Goal: Task Accomplishment & Management: Use online tool/utility

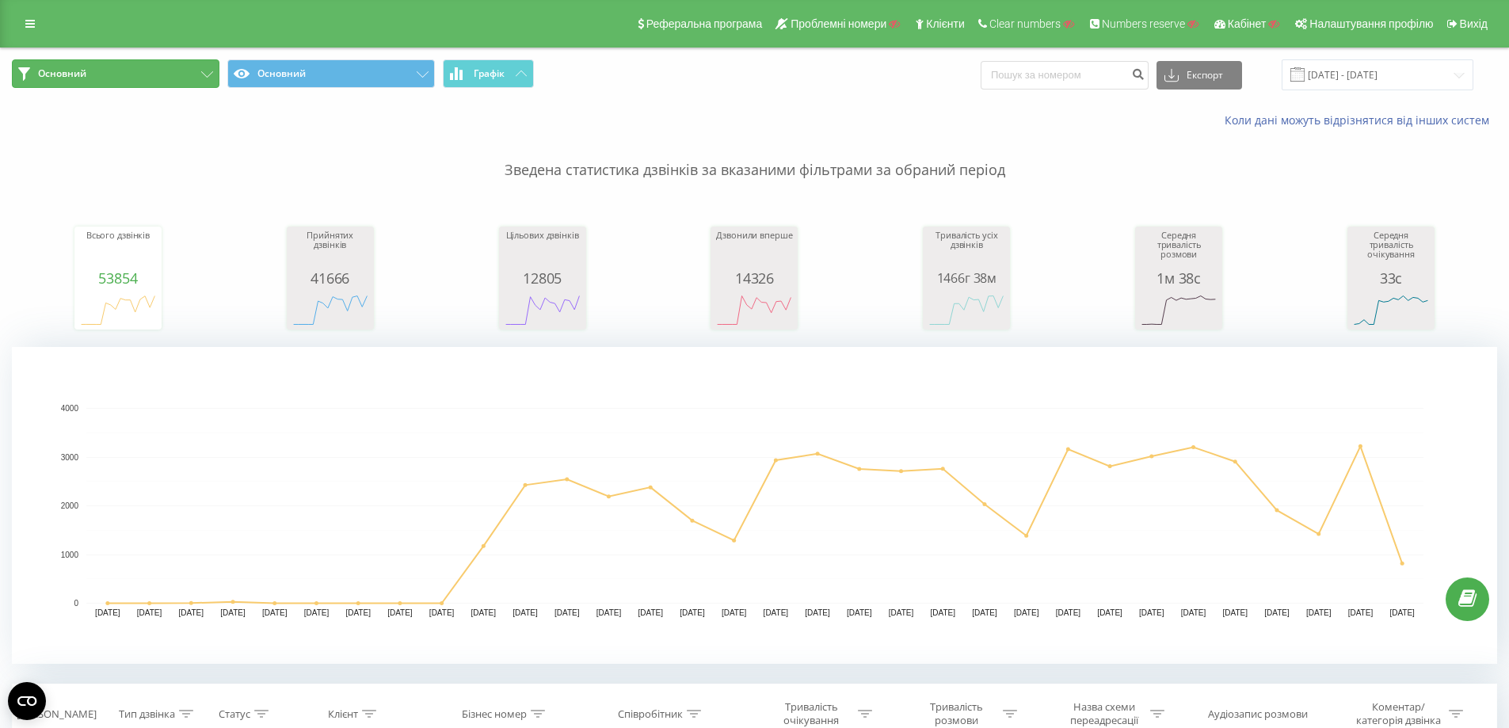
click at [158, 82] on button "Основний" at bounding box center [116, 73] width 208 height 29
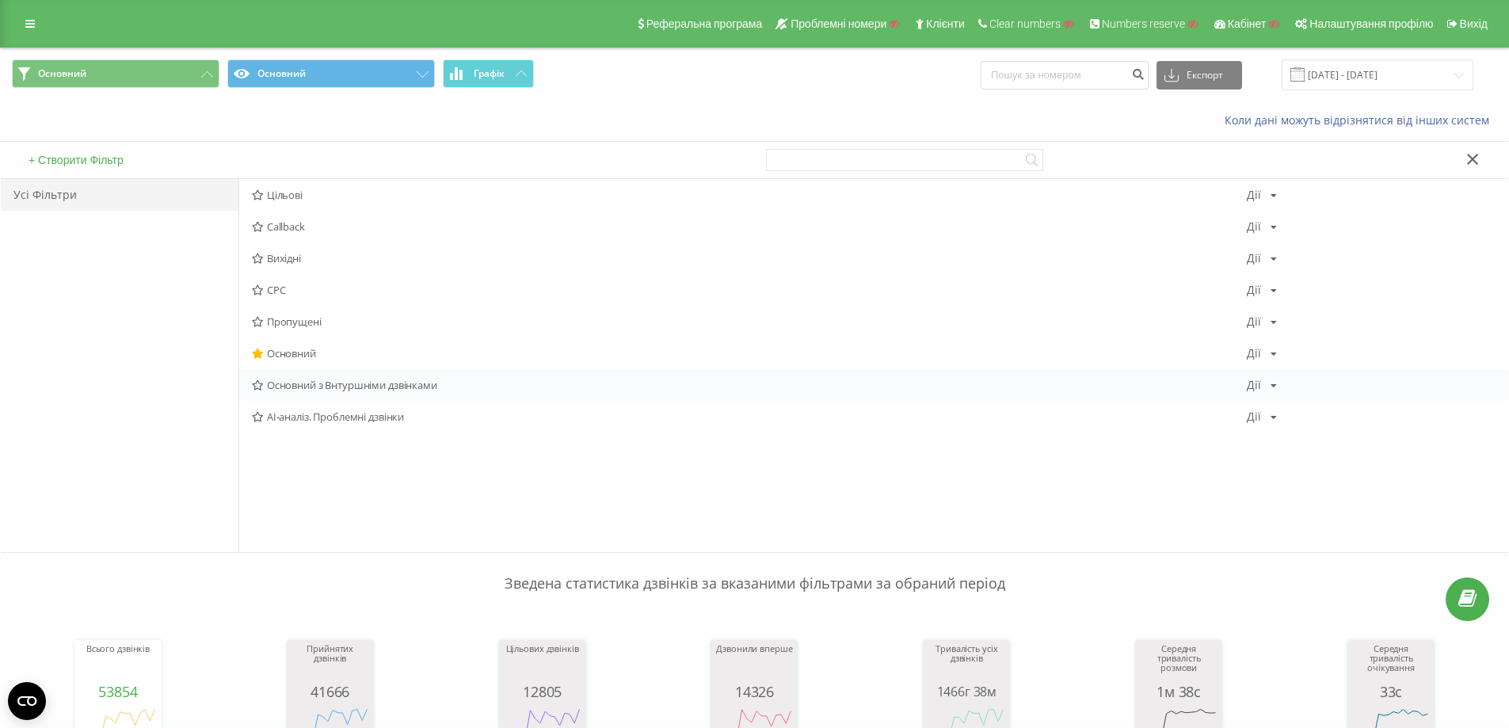
click at [341, 391] on span "Основний з Внтуршніми дзвінками" at bounding box center [749, 384] width 995 height 11
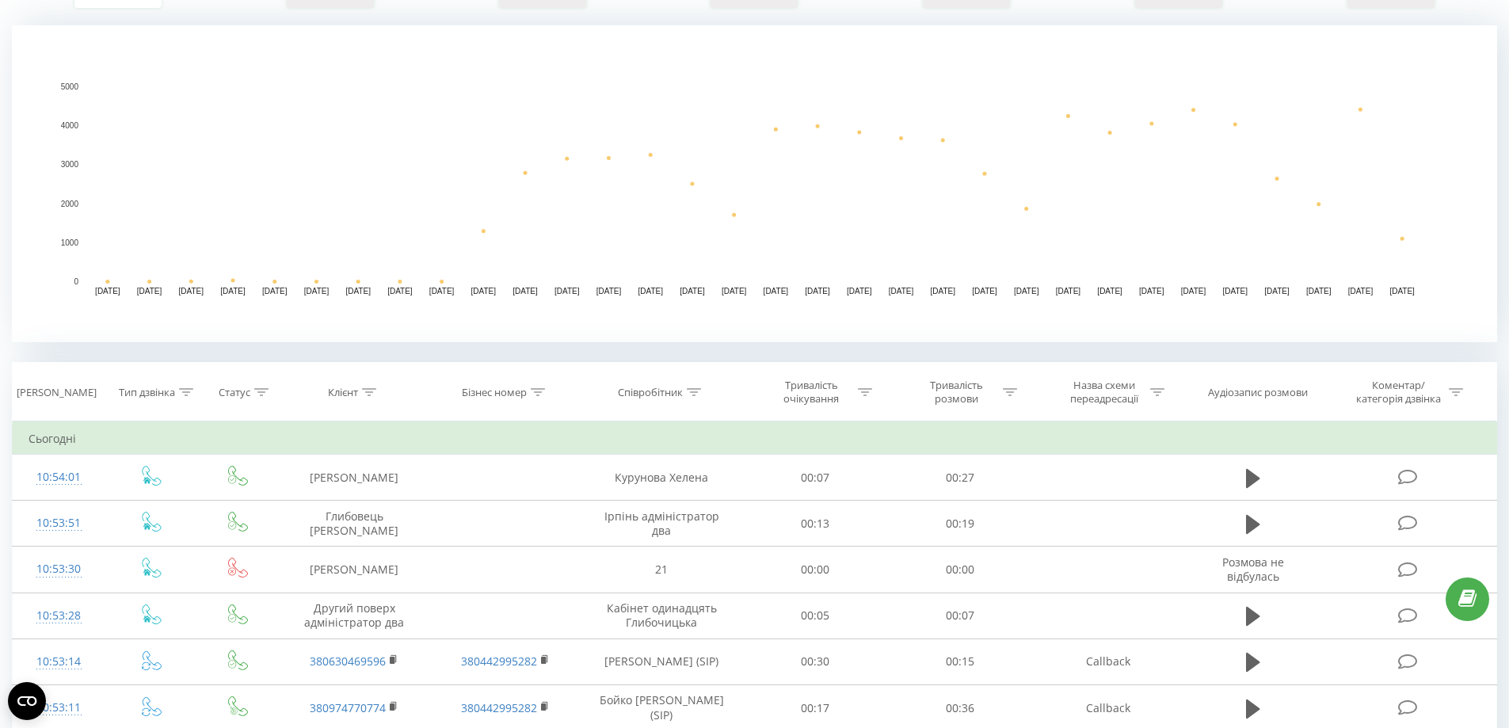
scroll to position [317, 0]
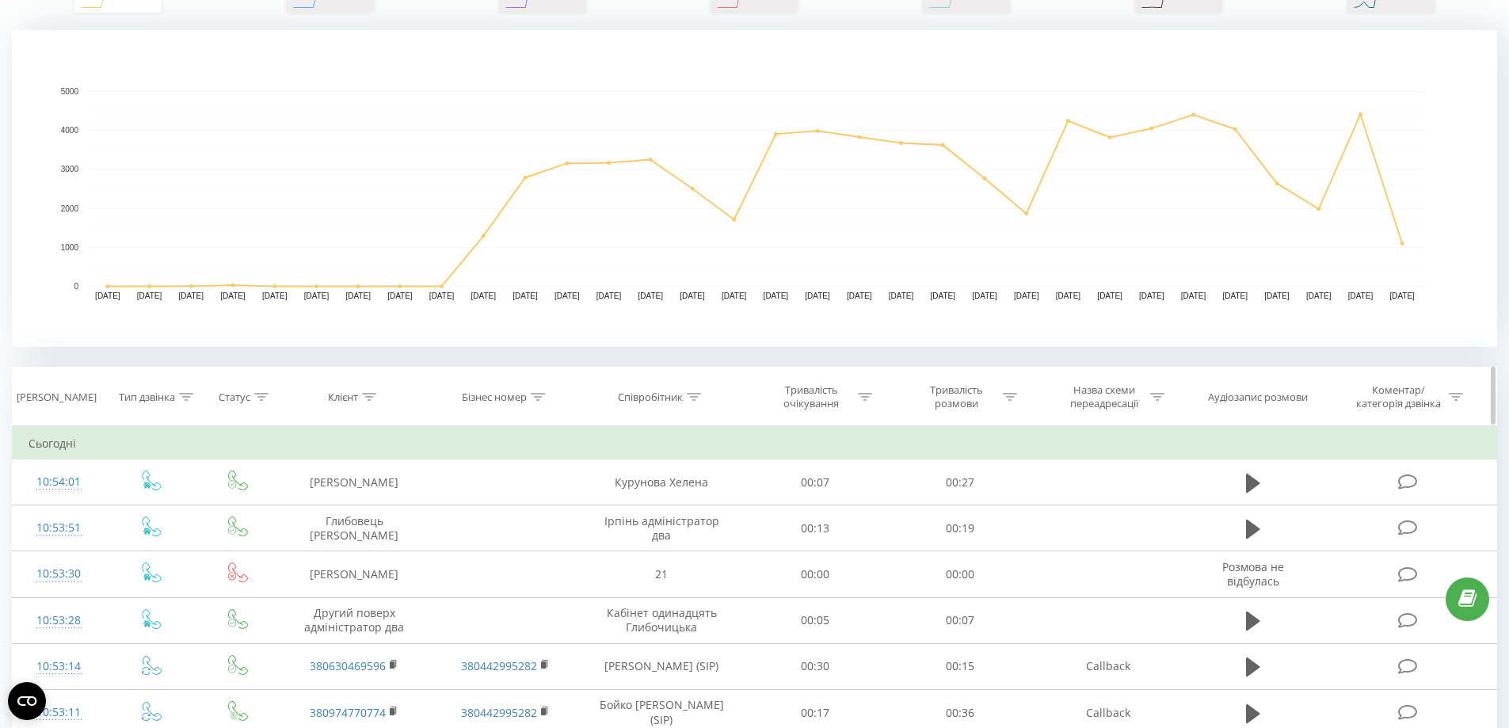
click at [182, 394] on icon at bounding box center [186, 397] width 14 height 8
click at [169, 524] on div "Введіть значення" at bounding box center [151, 512] width 139 height 30
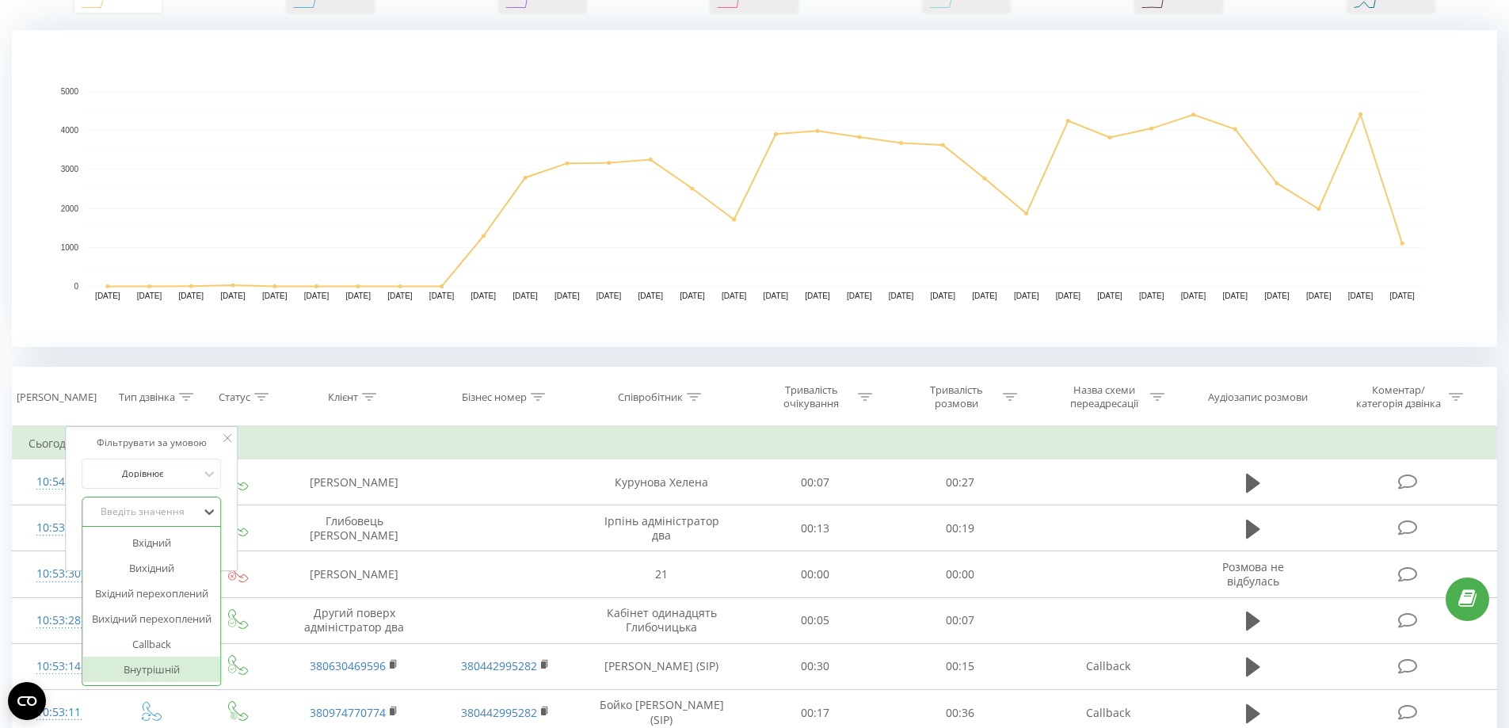
click at [166, 659] on div "Внутрішній" at bounding box center [151, 669] width 138 height 25
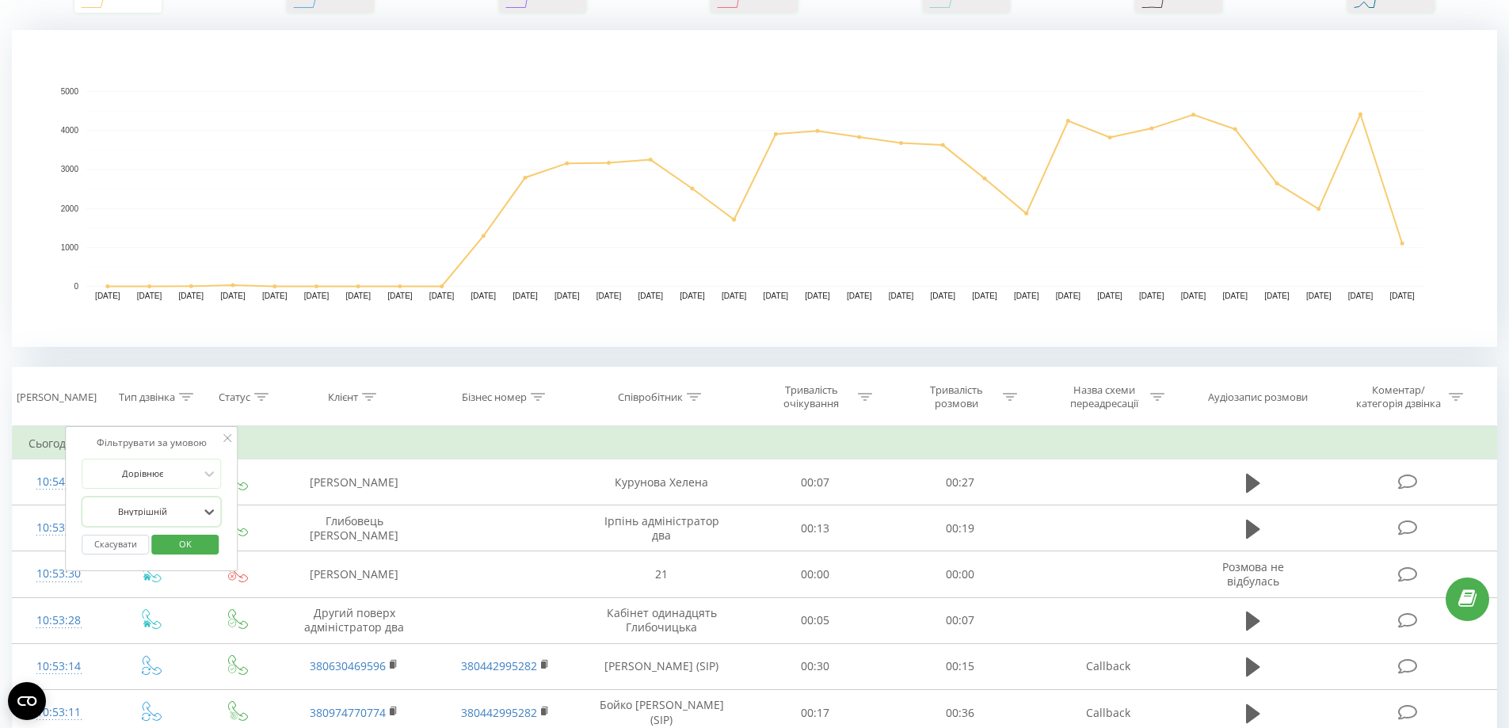
click at [179, 549] on span "OK" at bounding box center [185, 544] width 44 height 25
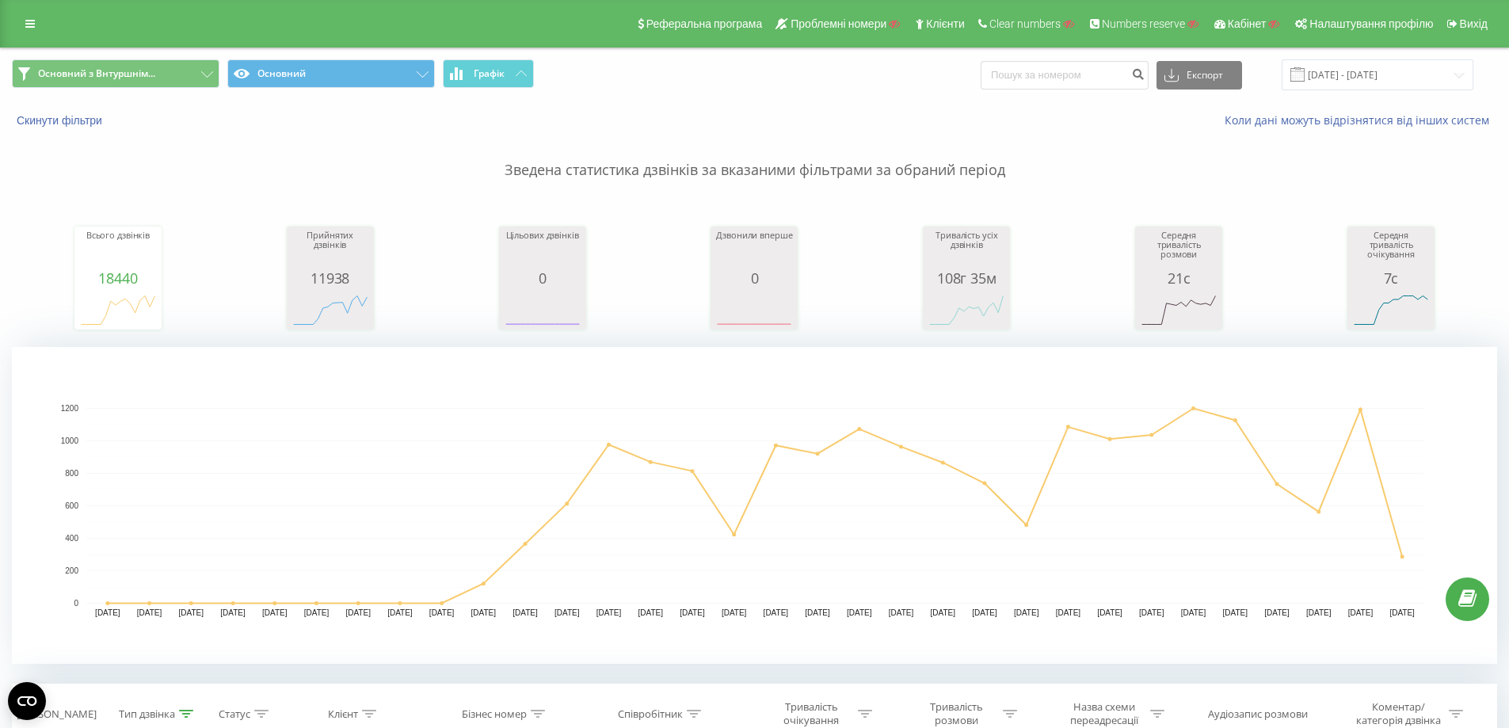
click at [371, 51] on div "Основний з Внтуршнім... Основний Графік Експорт .csv .xls .xlsx [DATE] - [DATE]" at bounding box center [754, 74] width 1507 height 53
click at [363, 76] on button "Основний" at bounding box center [331, 73] width 208 height 29
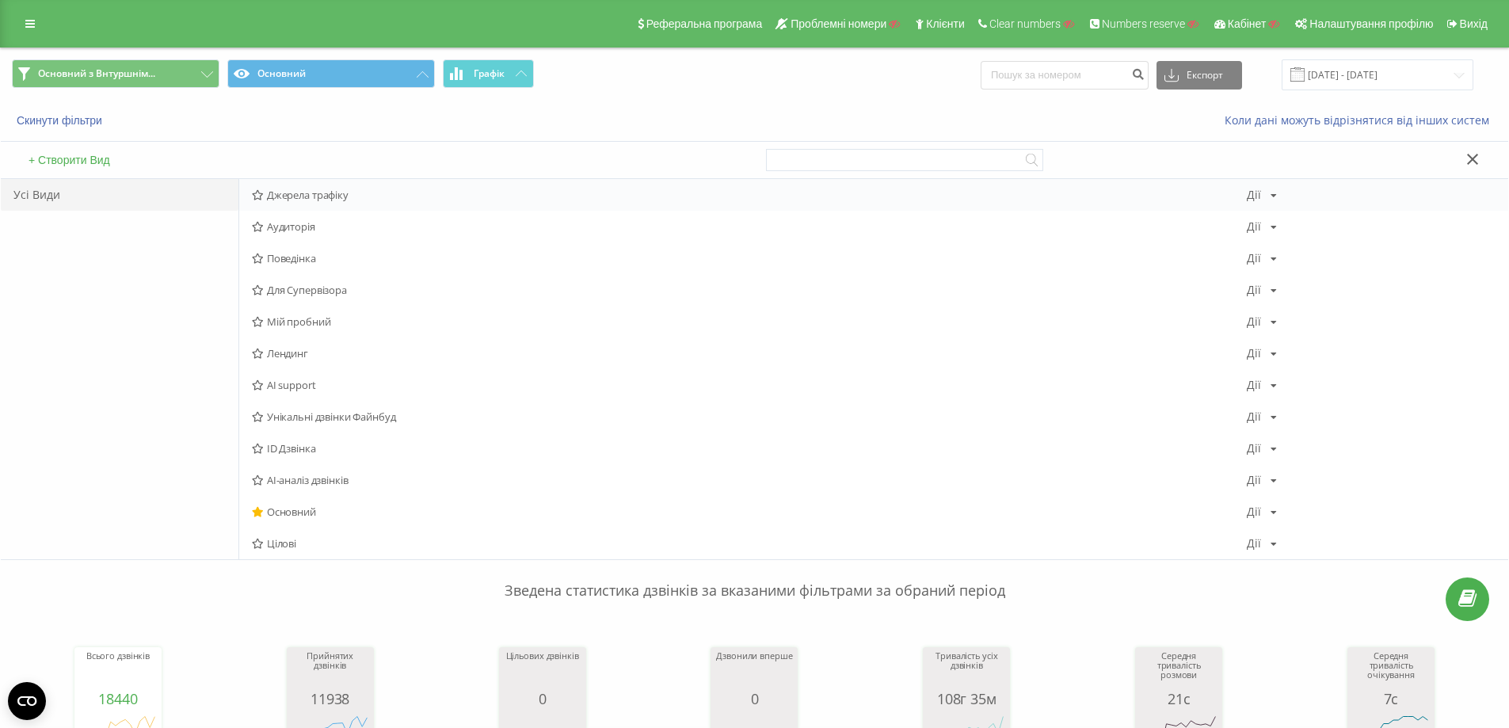
click at [1275, 189] on div "[PERSON_NAME] Копіювати Видалити За замовчуванням Поділитися" at bounding box center [1262, 194] width 30 height 11
click at [1287, 219] on div "Редагувати" at bounding box center [1323, 215] width 151 height 29
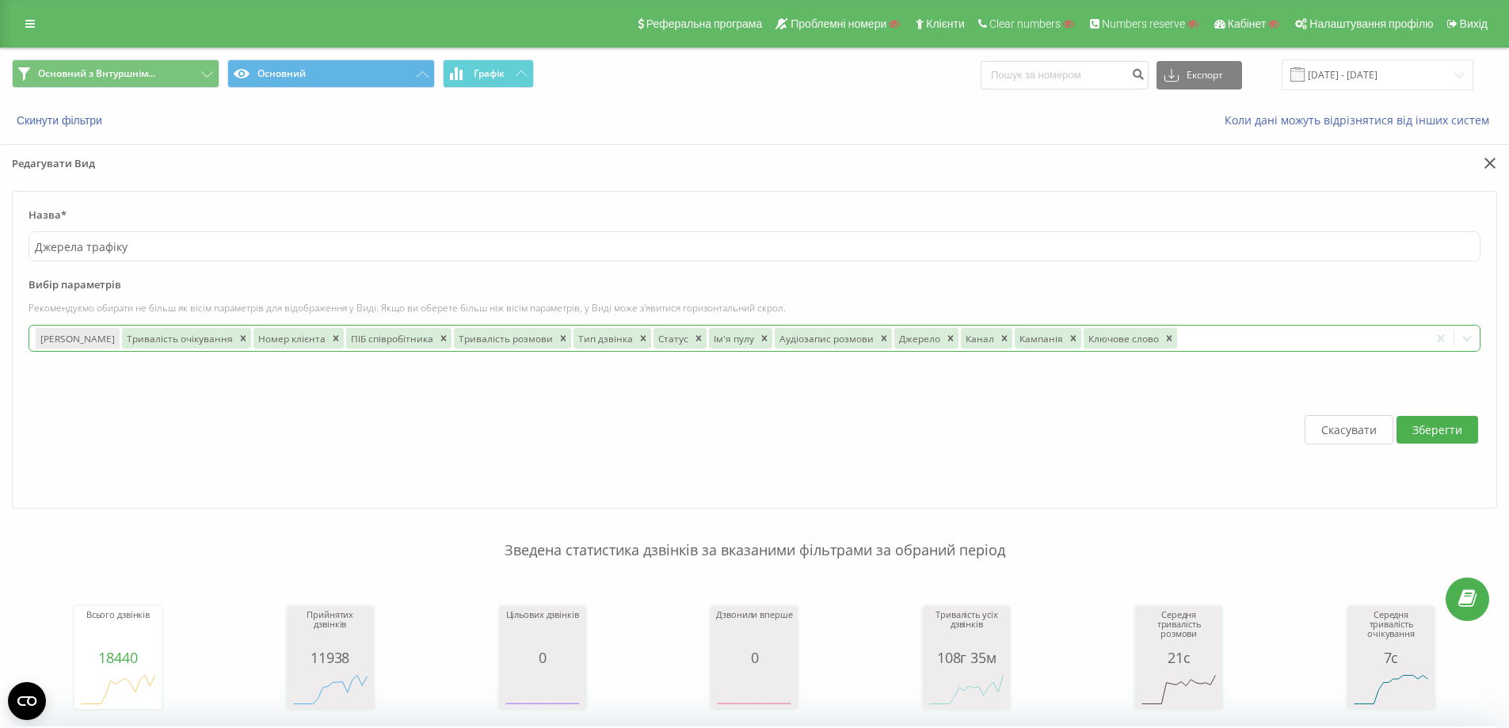
click at [1214, 348] on div "Дата дзвінка Тривалість очікування Номер клієнта ПІБ співробітника Тривалість р…" at bounding box center [728, 338] width 1399 height 25
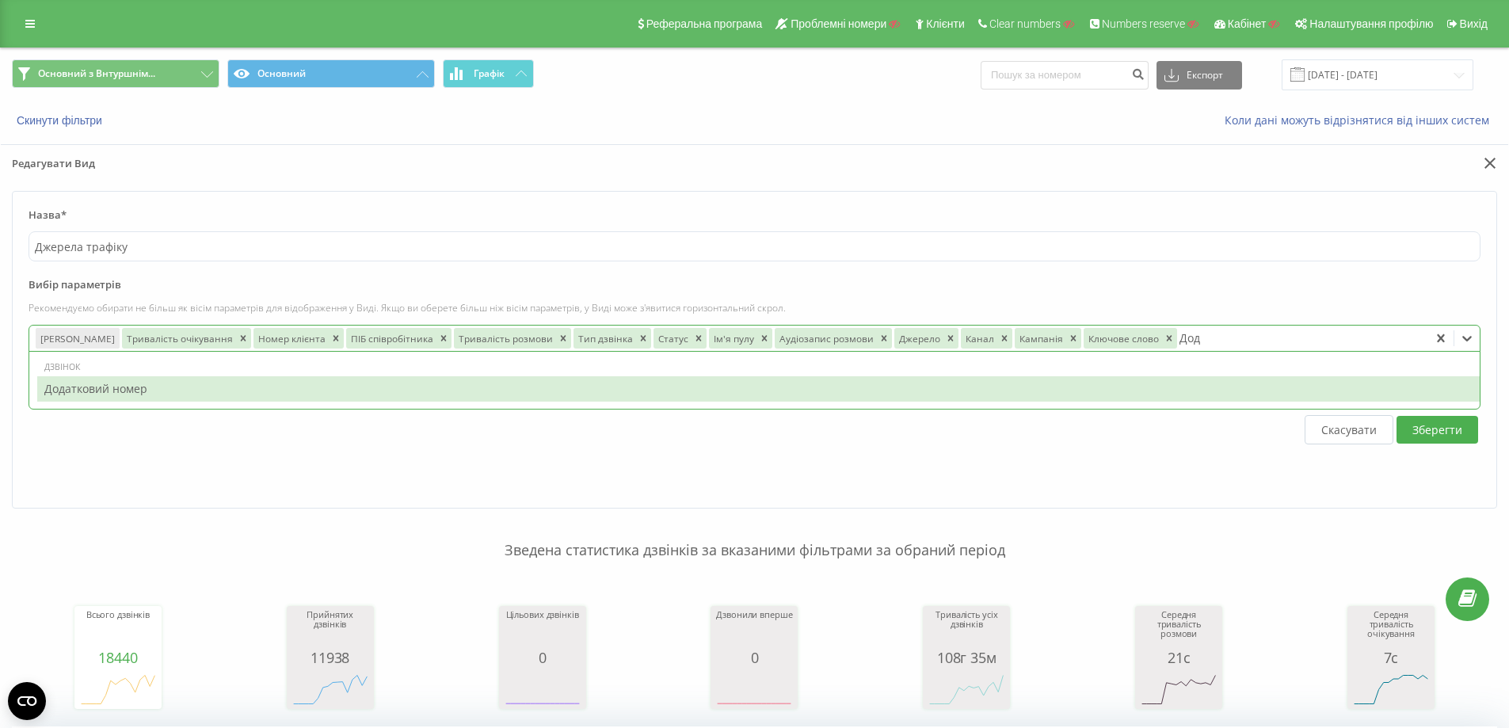
type input "Дод"
click at [1244, 263] on form "Назва* Джерела трафіку Вибір параметрів Рекомендуємо обирати не більш як вісім …" at bounding box center [754, 349] width 1485 height 317
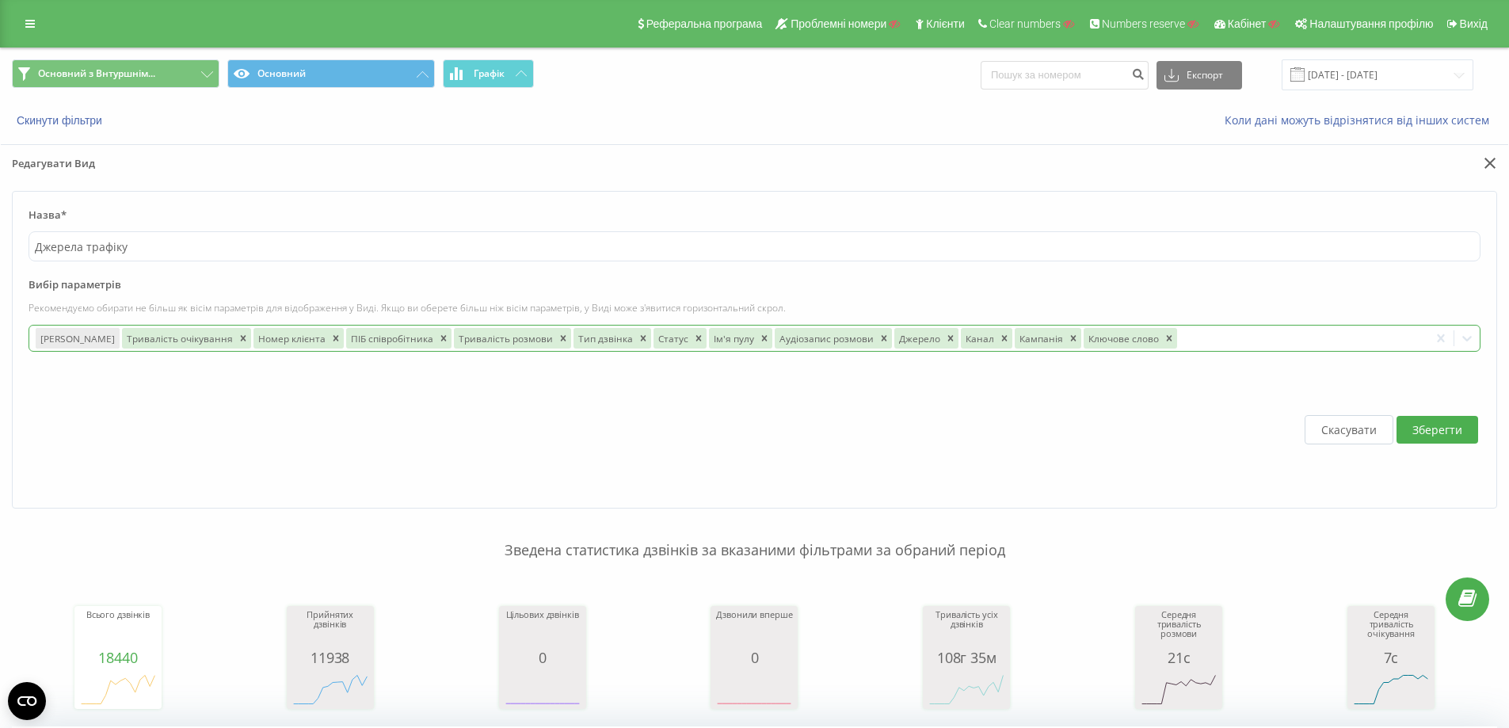
click at [1236, 333] on div at bounding box center [1300, 338] width 243 height 18
click at [721, 231] on input "Джерела трафіку" at bounding box center [755, 246] width 1452 height 30
click at [362, 76] on button "Основний" at bounding box center [331, 73] width 208 height 29
click at [355, 75] on button "Основний" at bounding box center [331, 73] width 208 height 29
click at [323, 63] on button "Основний" at bounding box center [331, 73] width 208 height 29
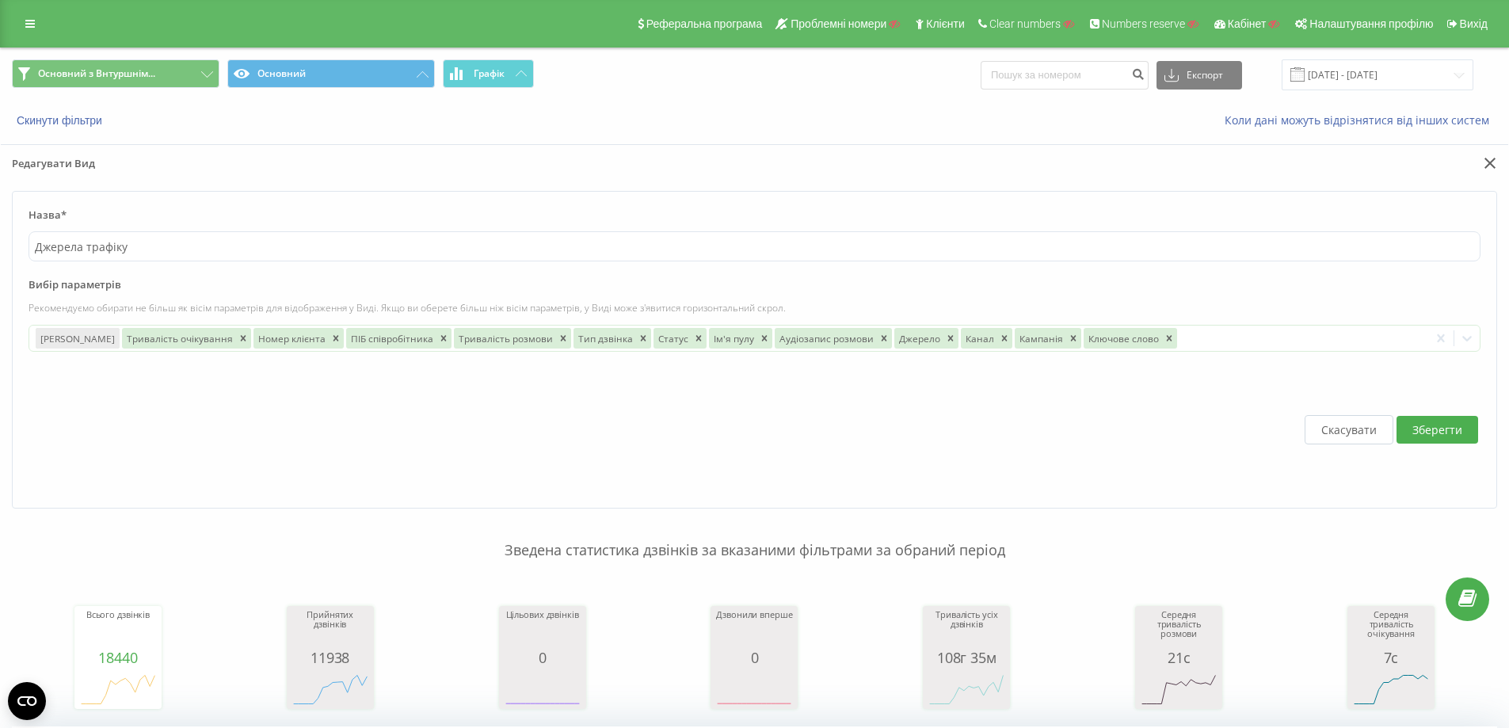
click at [1342, 432] on button "Скасувати" at bounding box center [1349, 429] width 89 height 29
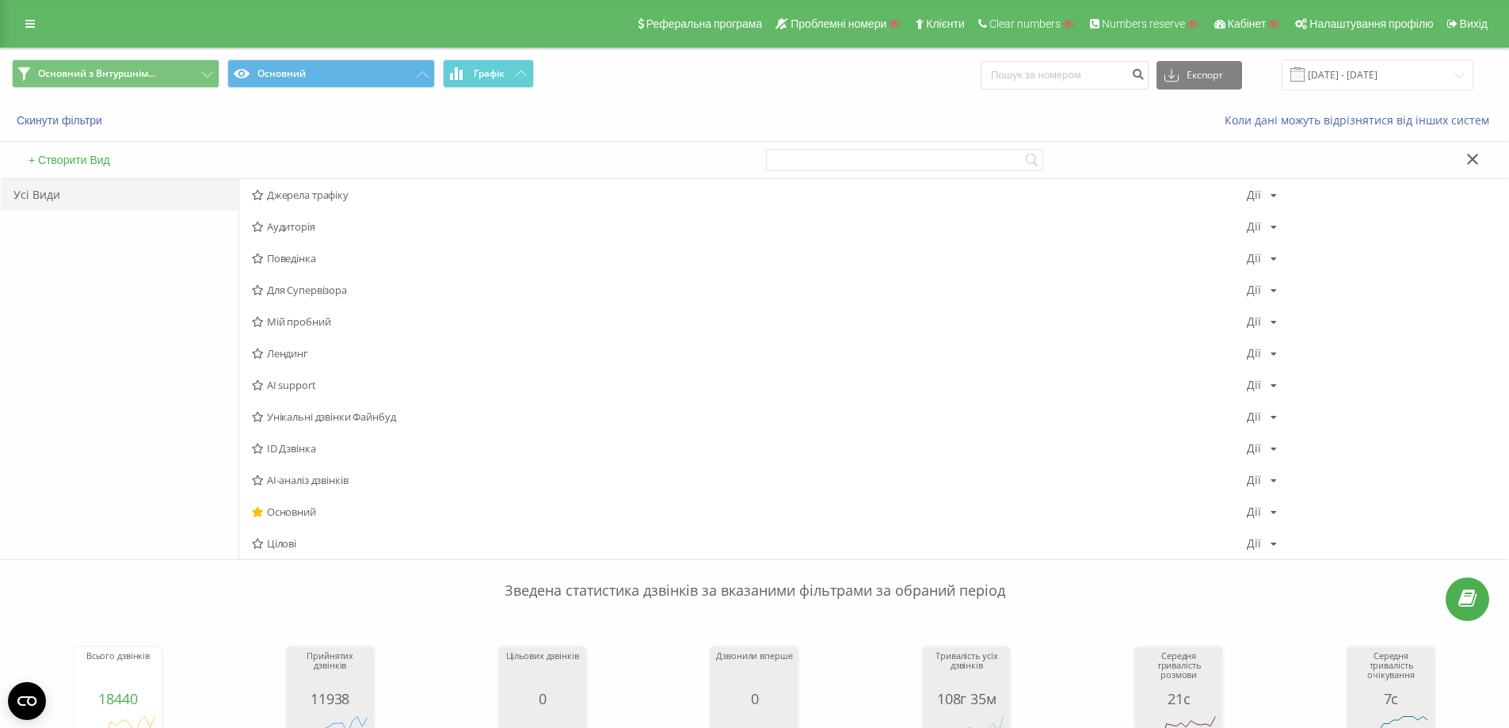
click at [55, 158] on button "+ Створити Вид" at bounding box center [69, 160] width 91 height 14
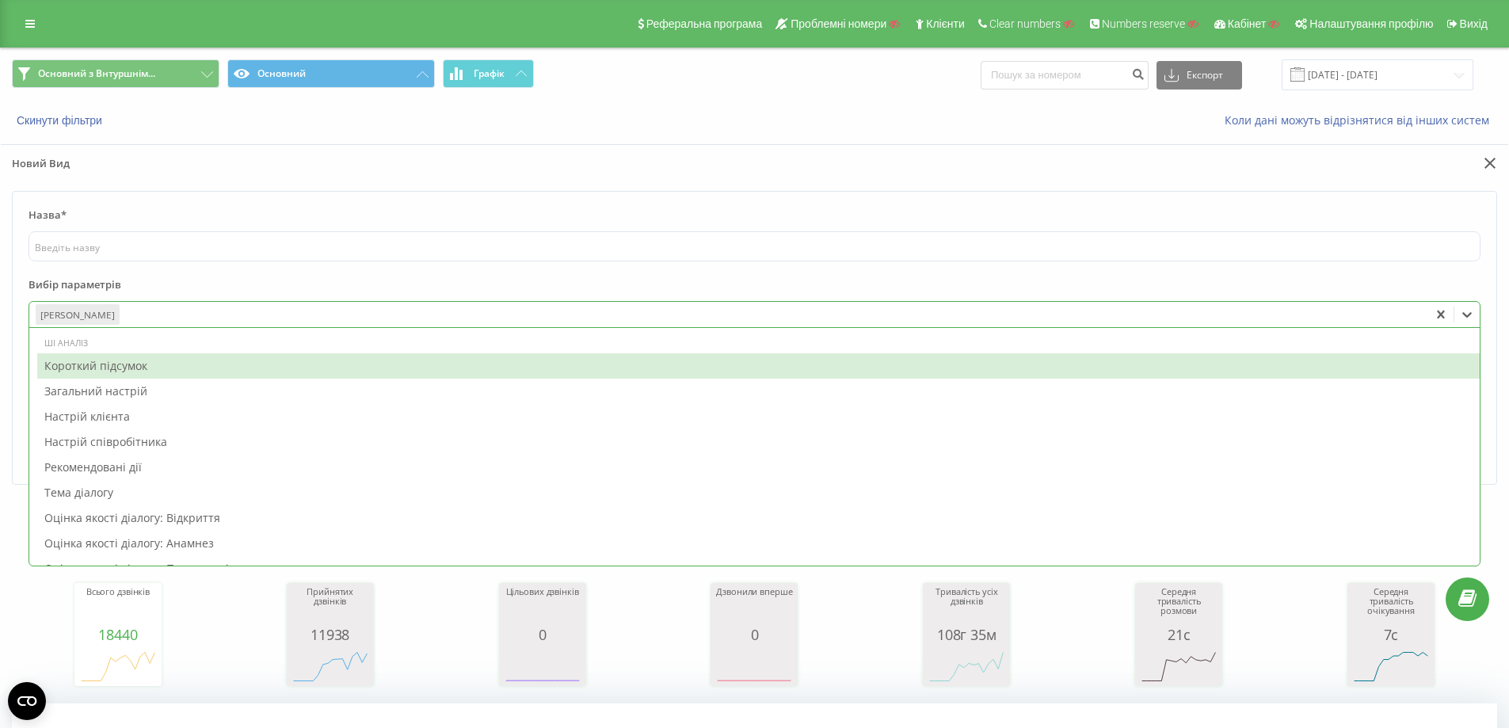
click at [420, 315] on div at bounding box center [772, 315] width 1301 height 18
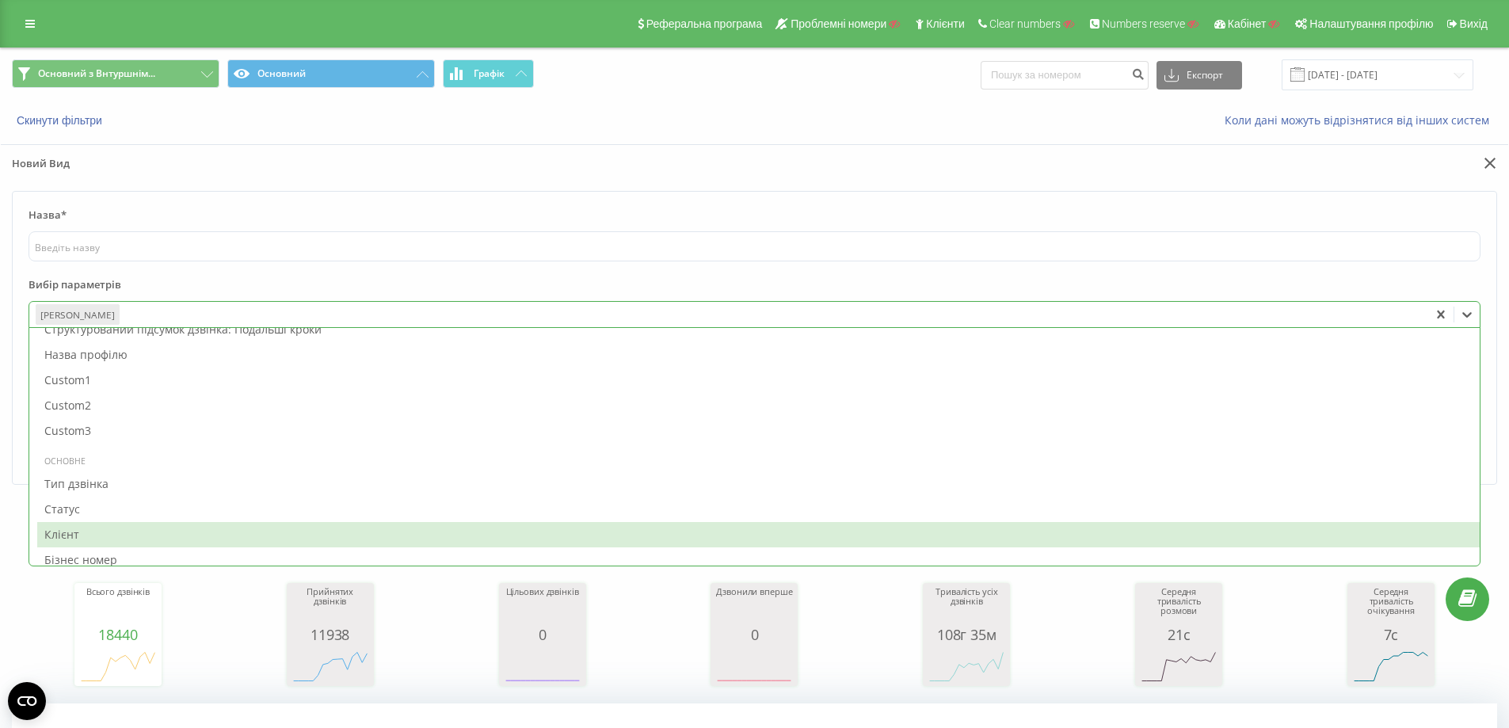
scroll to position [713, 0]
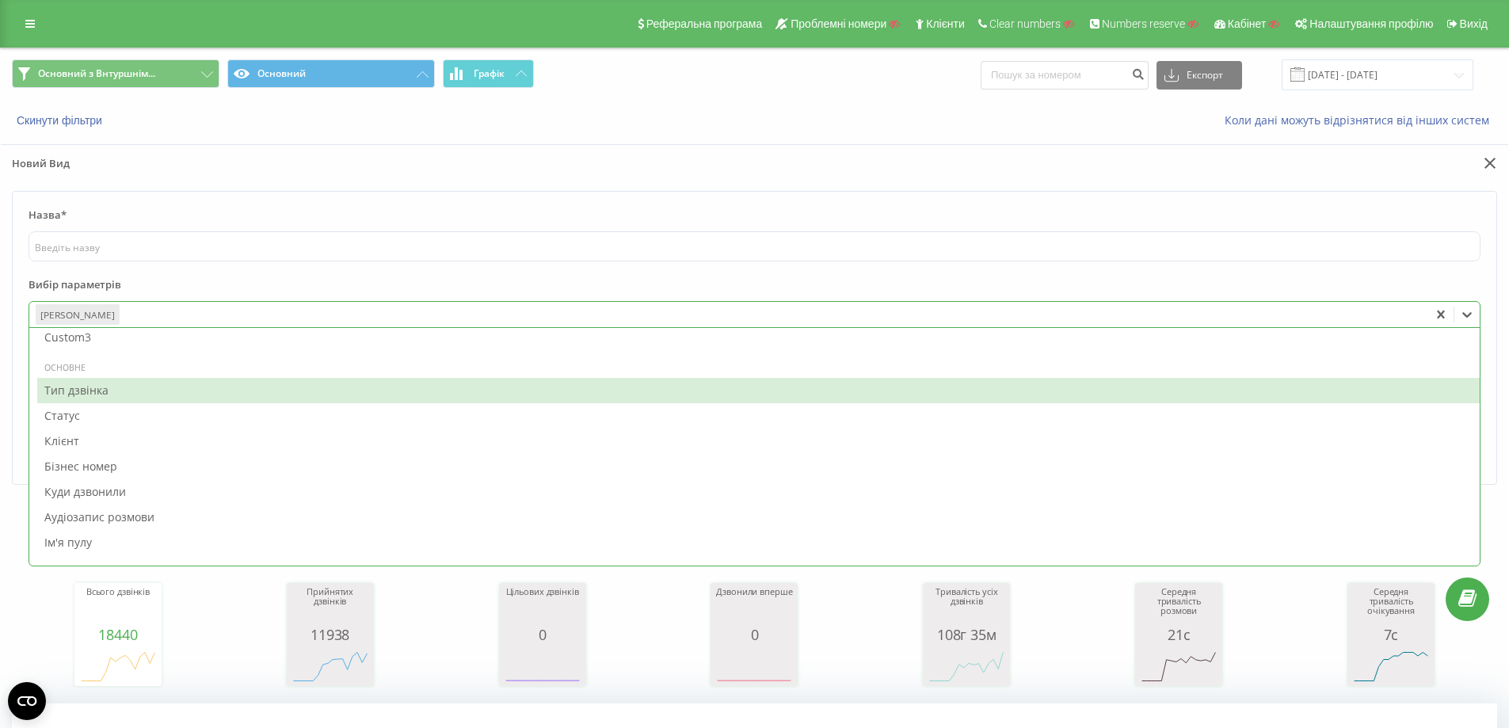
click at [135, 390] on div "Тип дзвінка" at bounding box center [758, 390] width 1442 height 25
click at [135, 397] on div "Статус" at bounding box center [758, 390] width 1442 height 25
click at [135, 397] on div "Клієнт" at bounding box center [758, 390] width 1442 height 25
click at [135, 403] on div "Бізнес номер" at bounding box center [758, 415] width 1442 height 25
click at [135, 397] on div "Куди дзвонили" at bounding box center [758, 390] width 1442 height 25
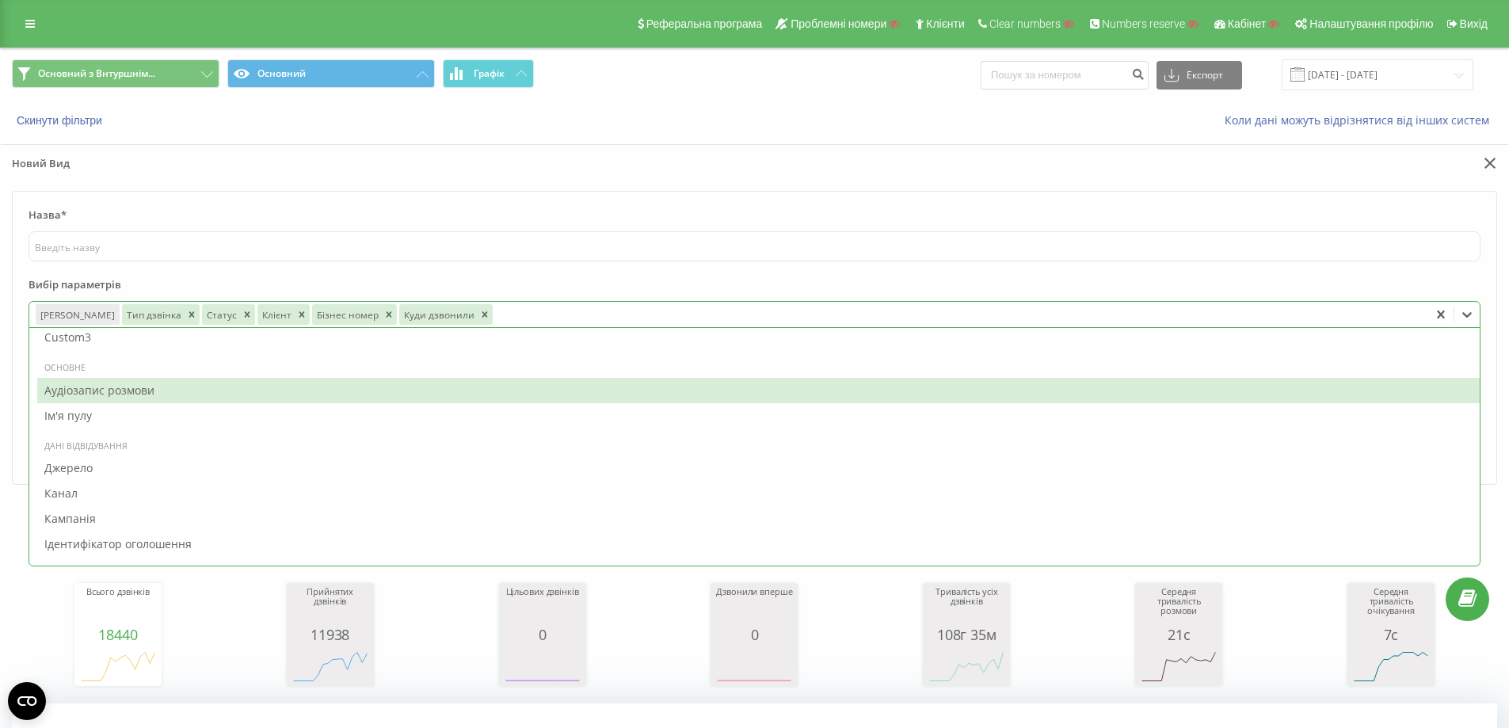
click at [135, 397] on div "Аудіозапис розмови" at bounding box center [758, 390] width 1442 height 25
click at [135, 397] on div "Ім'я пулу" at bounding box center [758, 390] width 1442 height 25
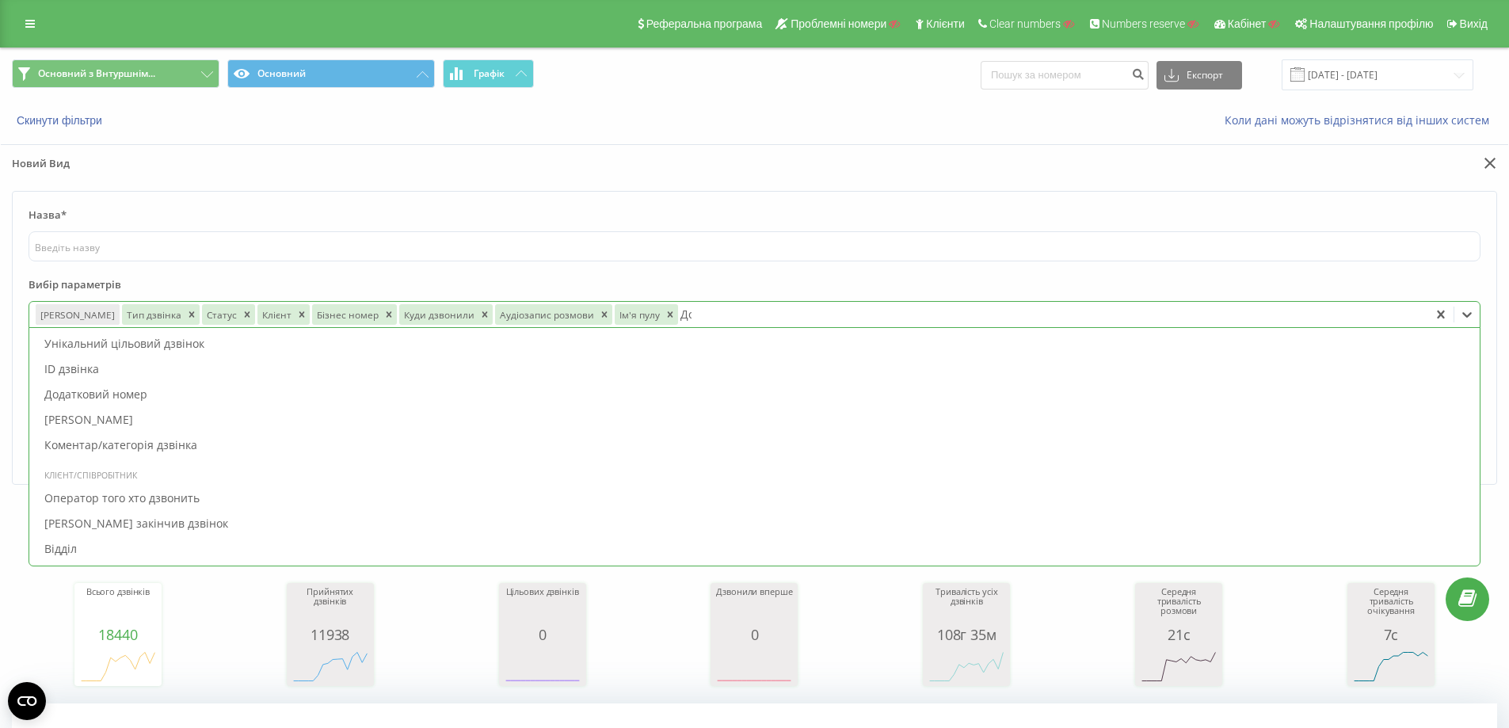
scroll to position [0, 0]
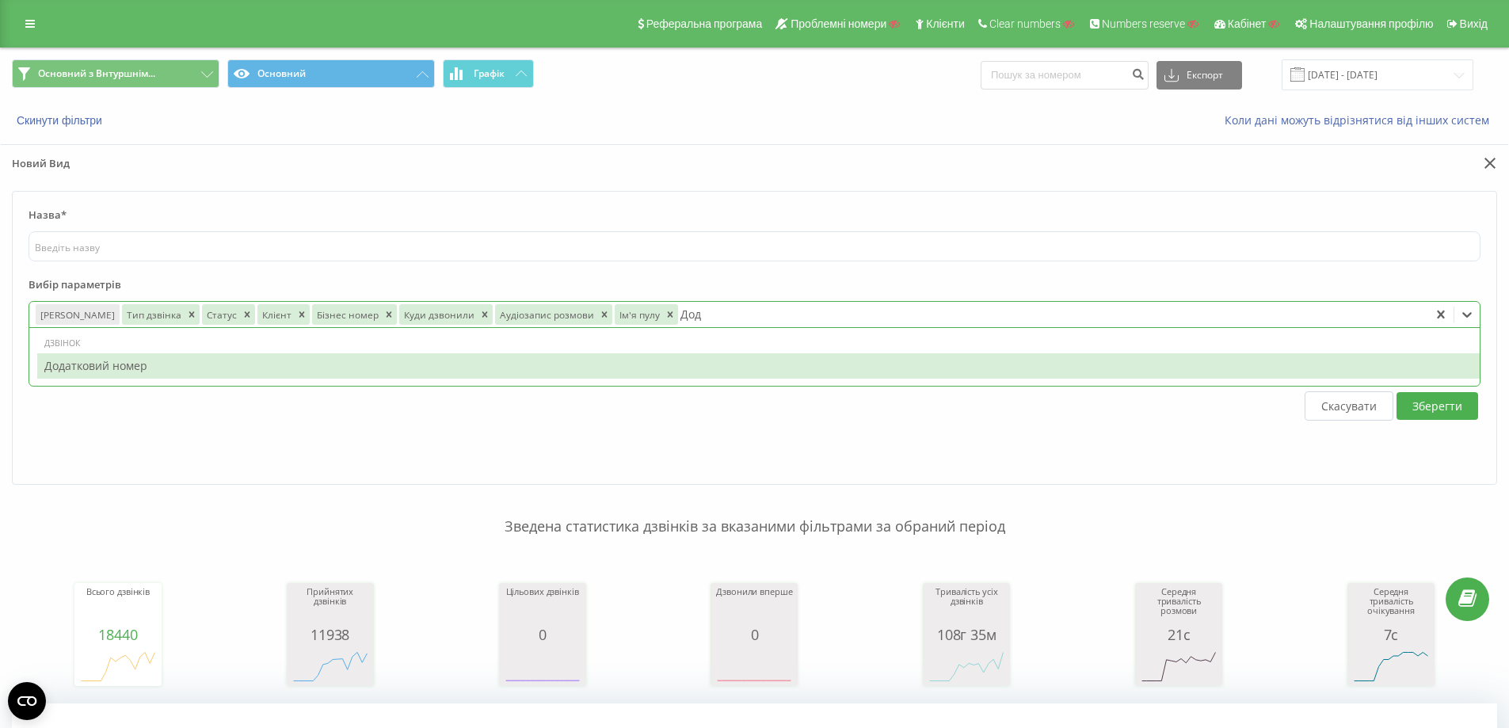
type input "Дода"
click at [487, 378] on div "Додатковий номер" at bounding box center [758, 365] width 1442 height 25
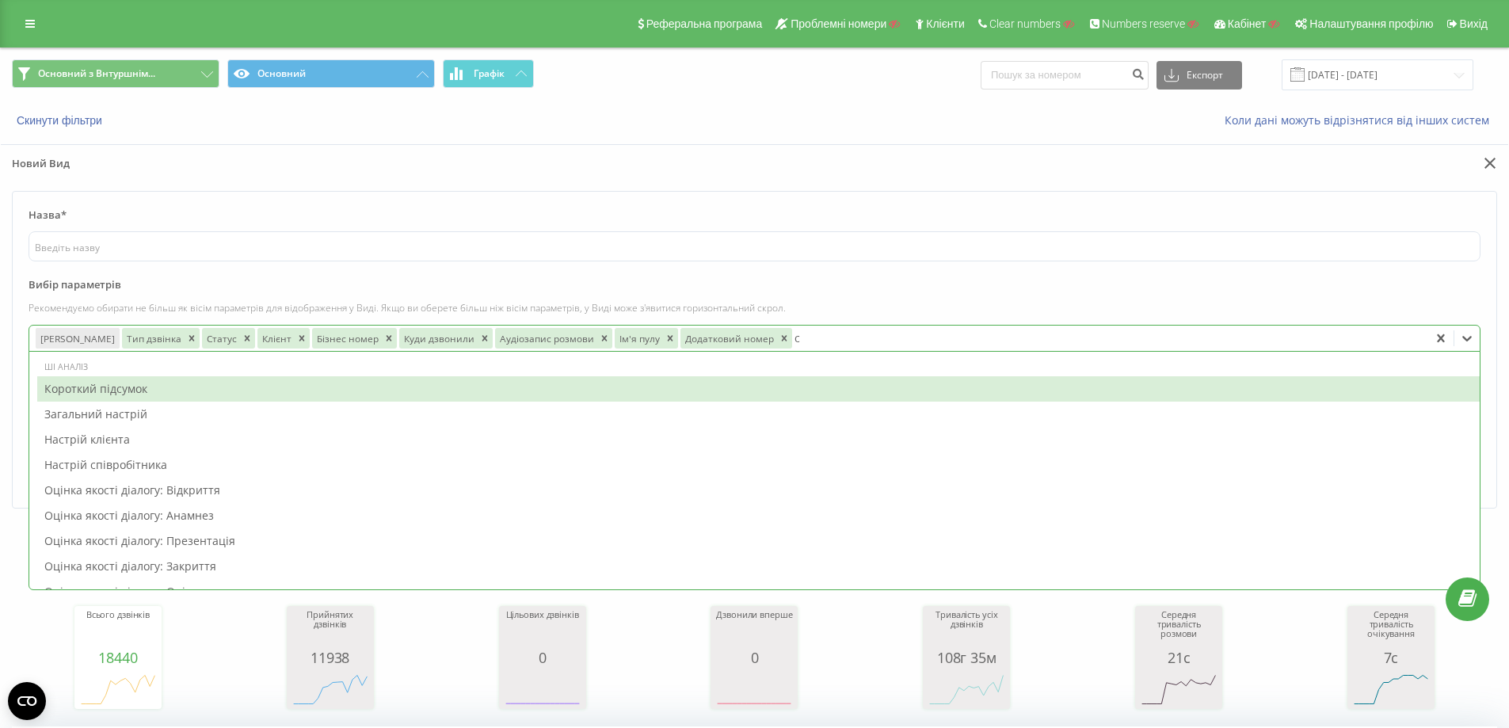
type input "сп"
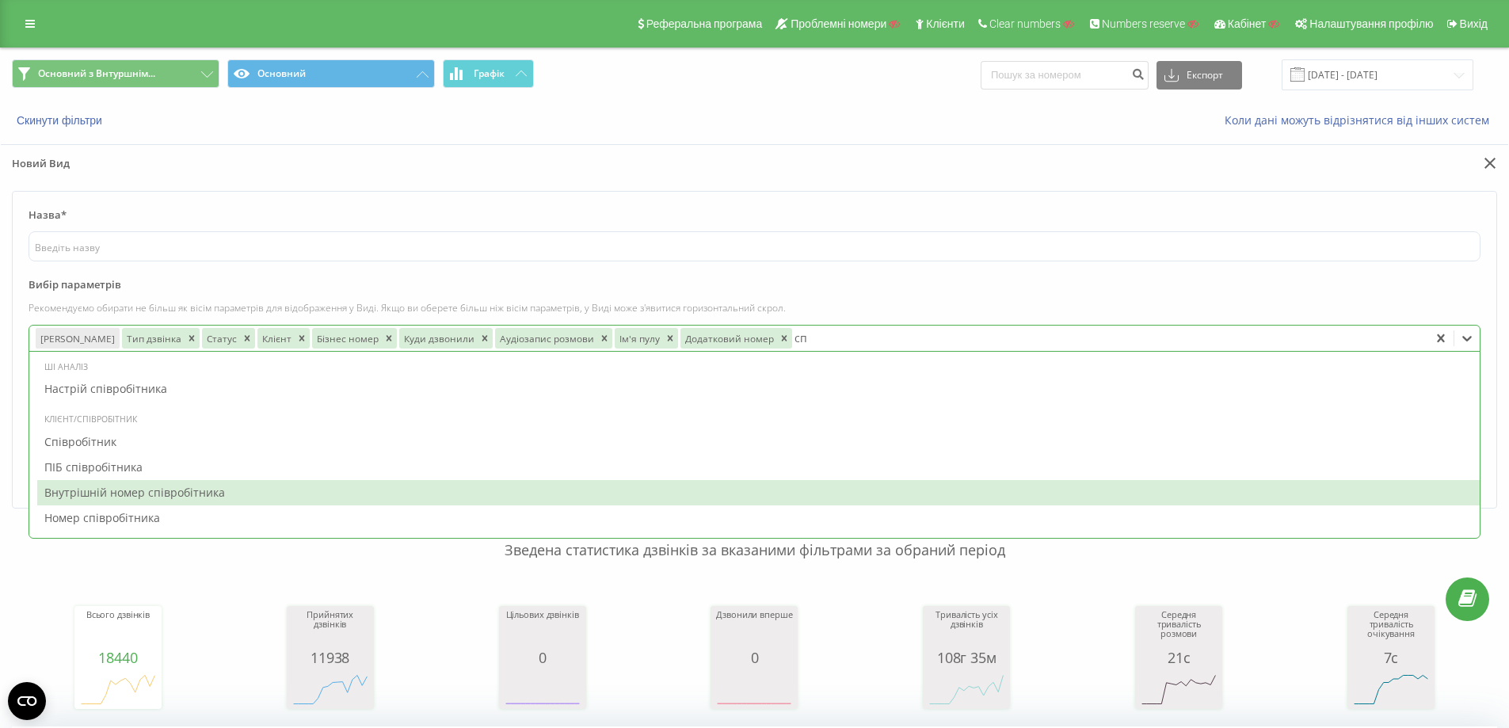
drag, startPoint x: 336, startPoint y: 481, endPoint x: 399, endPoint y: 472, distance: 64.0
click at [338, 481] on div "Внутрішній номер співробітника" at bounding box center [758, 492] width 1442 height 25
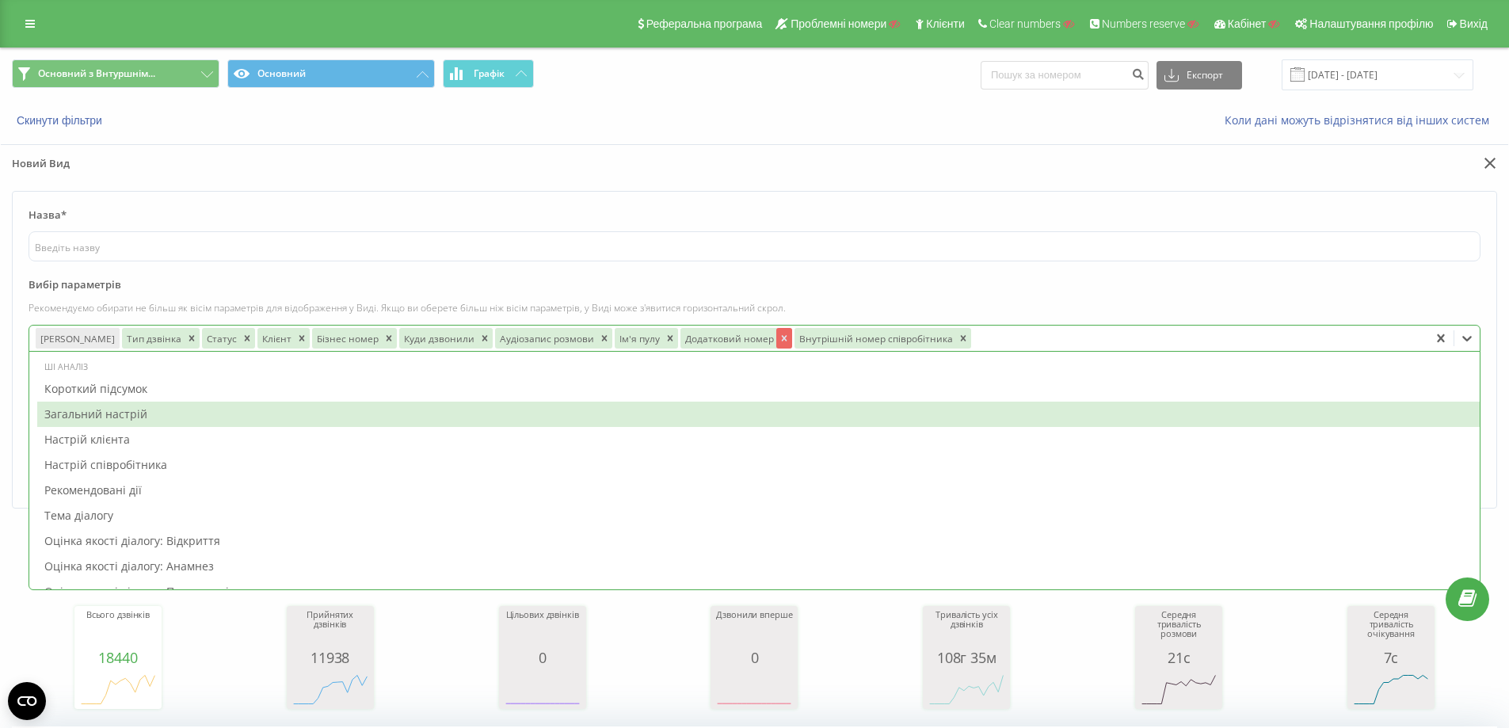
click at [779, 341] on icon "Remove Додатковий номер" at bounding box center [784, 338] width 11 height 11
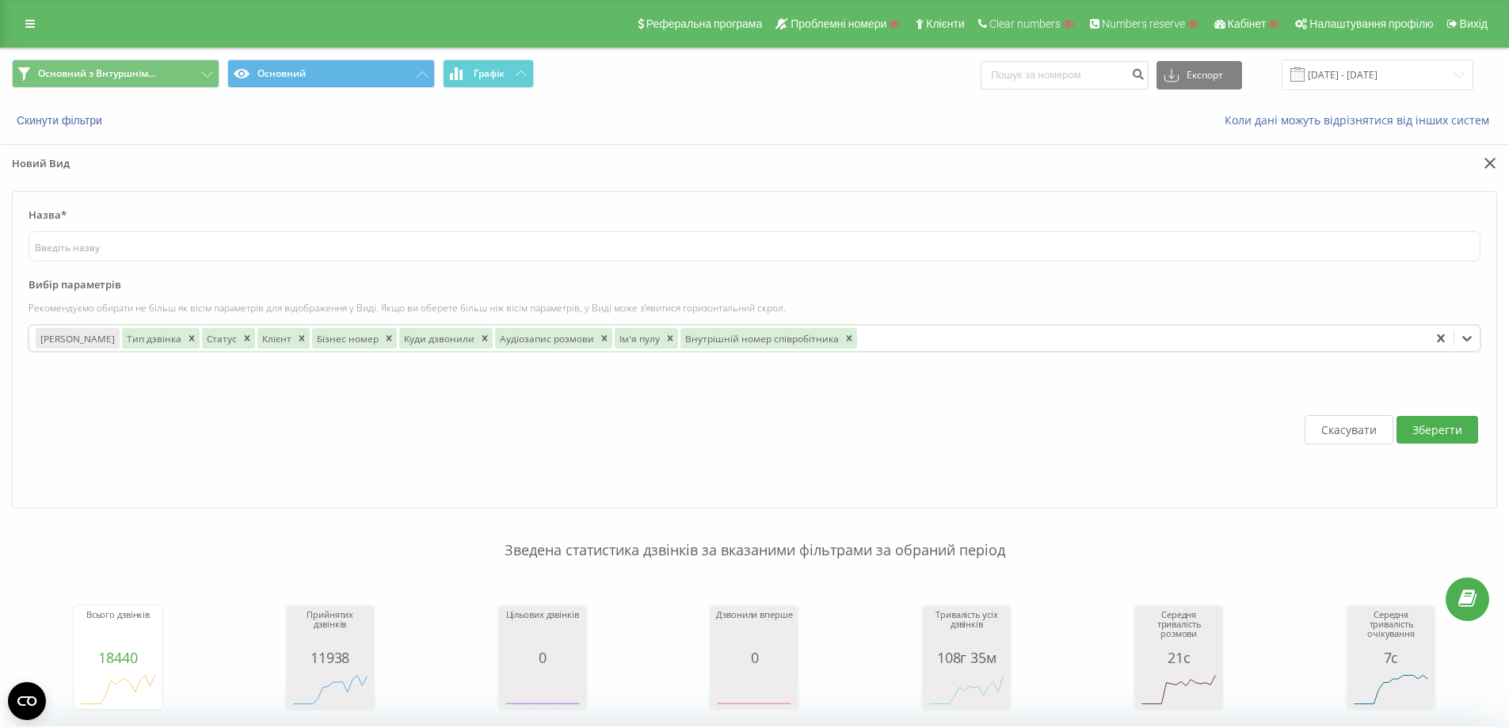
click at [1371, 330] on div at bounding box center [1140, 338] width 563 height 18
click at [1431, 419] on button "Зберегти" at bounding box center [1437, 430] width 82 height 28
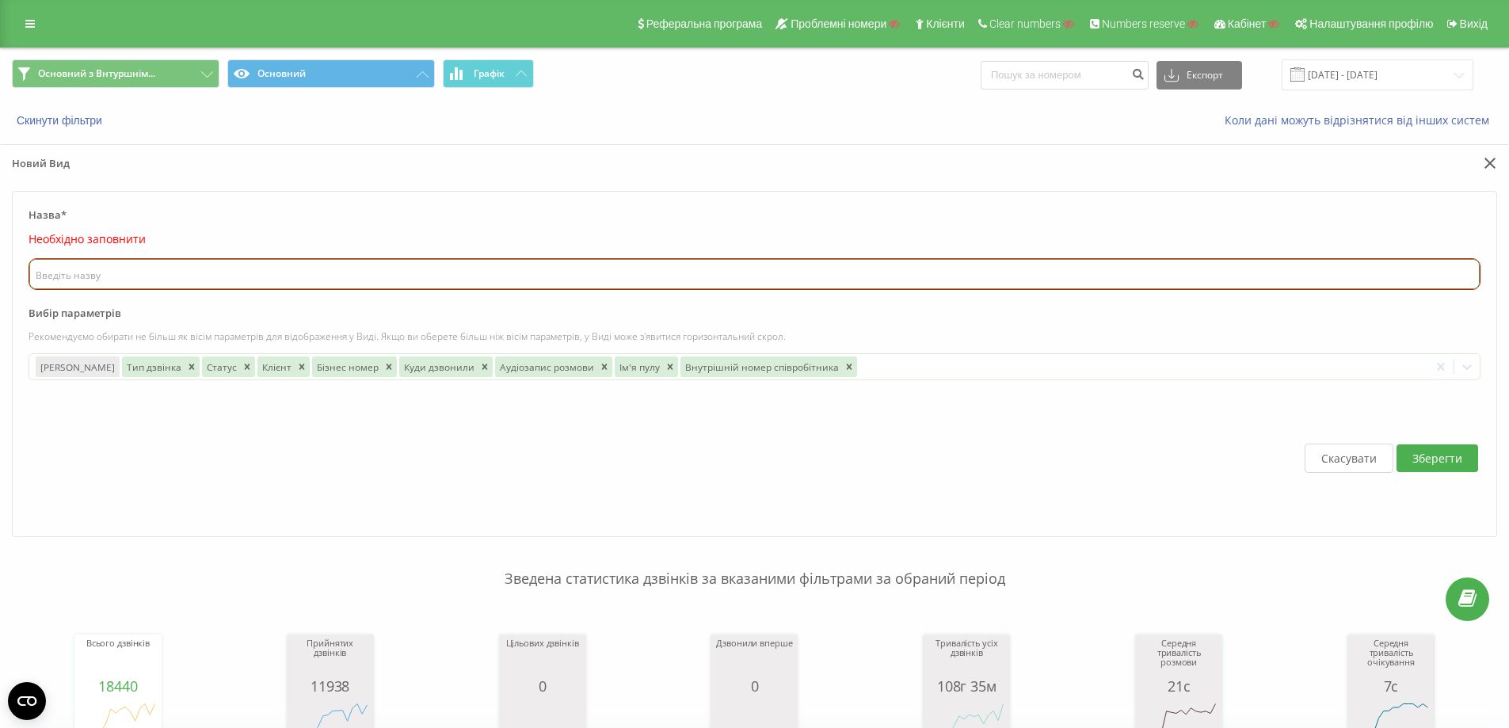
drag, startPoint x: 524, startPoint y: 269, endPoint x: 527, endPoint y: 259, distance: 10.0
click at [524, 267] on input "text" at bounding box center [754, 274] width 1450 height 30
type input "Внутрішній номер"
click at [1420, 455] on button "Зберегти" at bounding box center [1437, 458] width 82 height 28
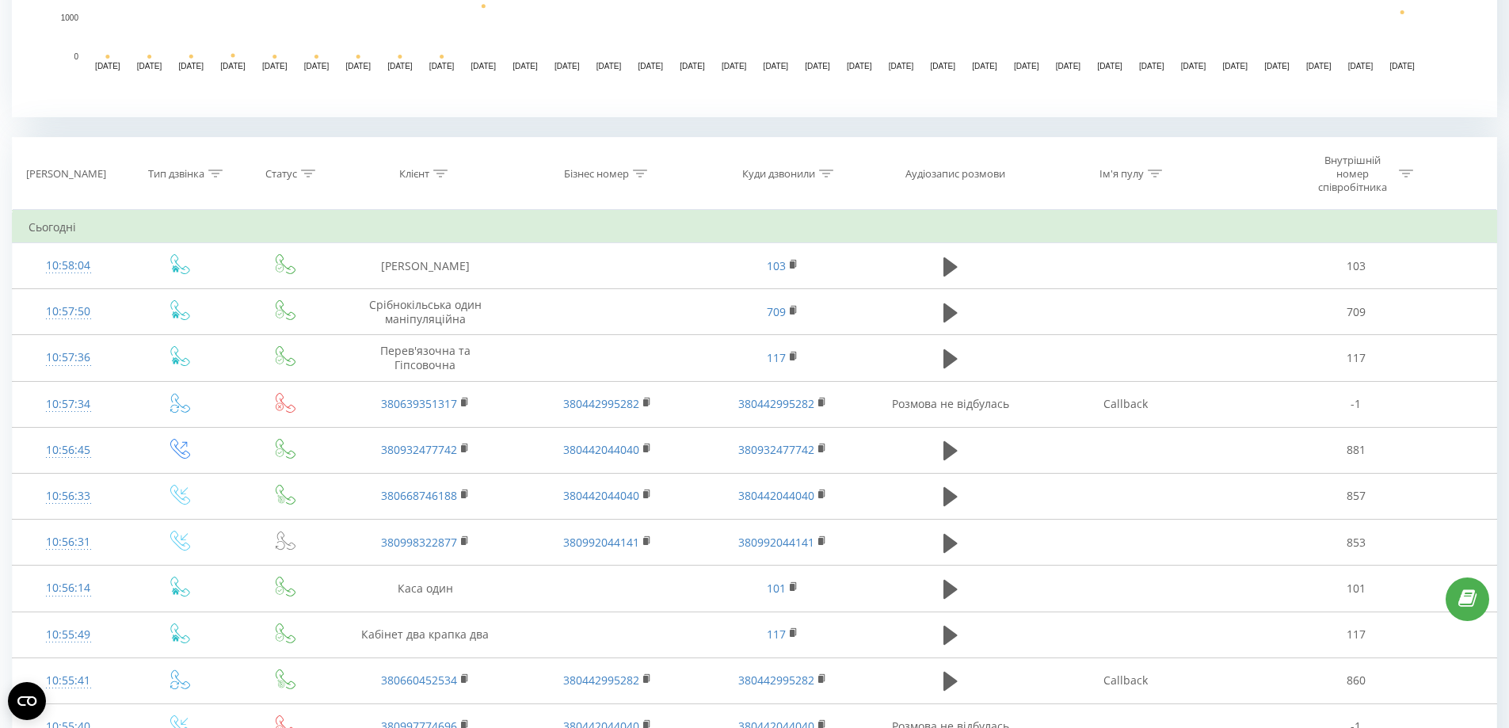
scroll to position [475, 0]
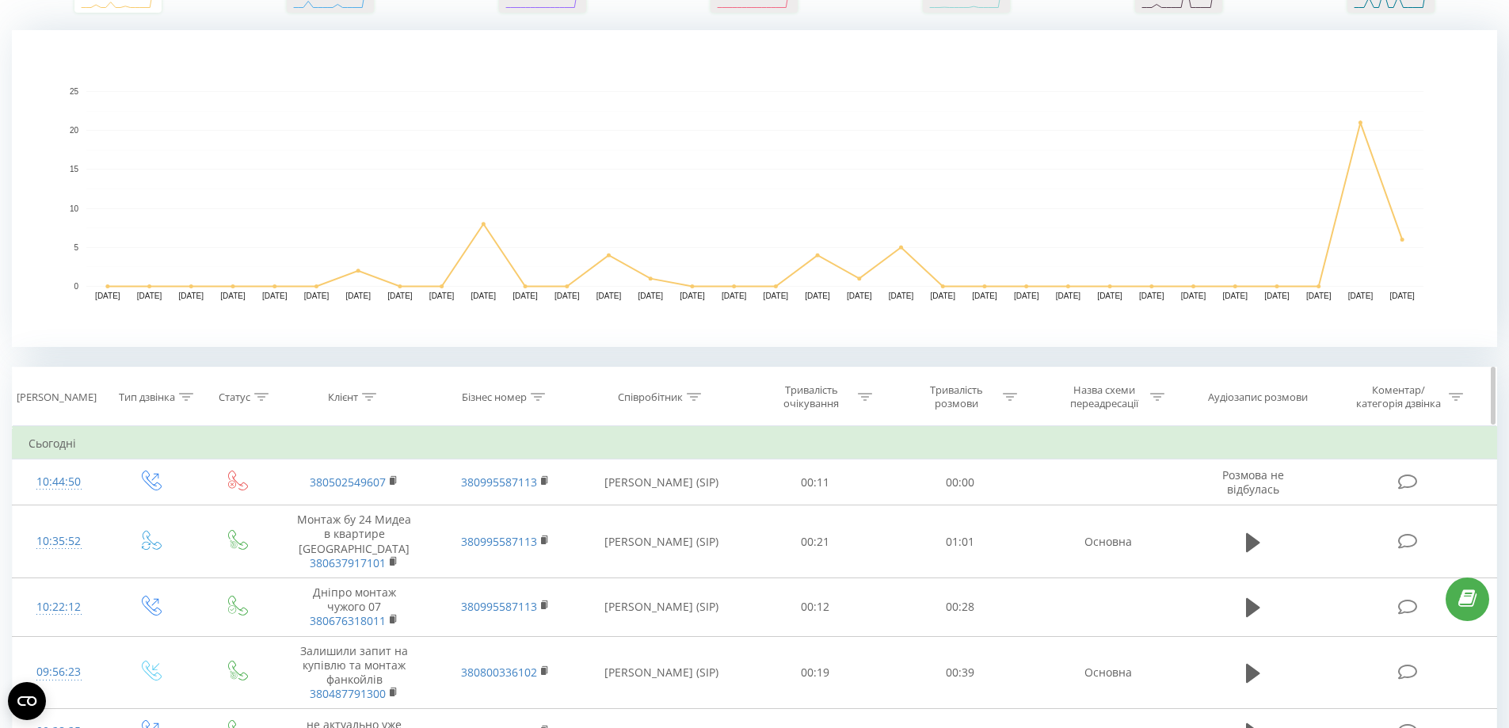
click at [534, 400] on icon at bounding box center [538, 397] width 14 height 8
click at [509, 509] on input "text" at bounding box center [505, 511] width 139 height 28
paste input "380800209532"
type input "380800209532"
click at [536, 547] on span "OK" at bounding box center [538, 541] width 44 height 25
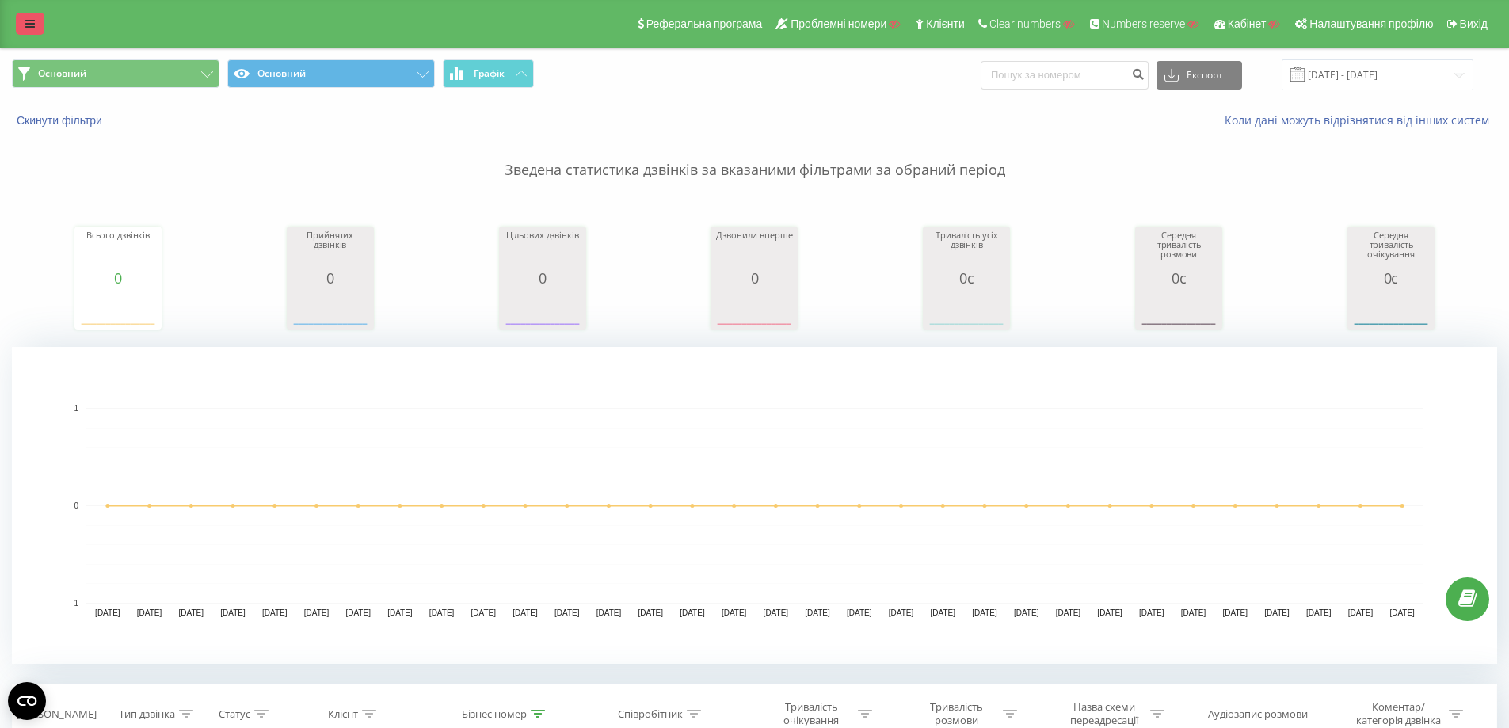
click at [22, 21] on link at bounding box center [30, 24] width 29 height 22
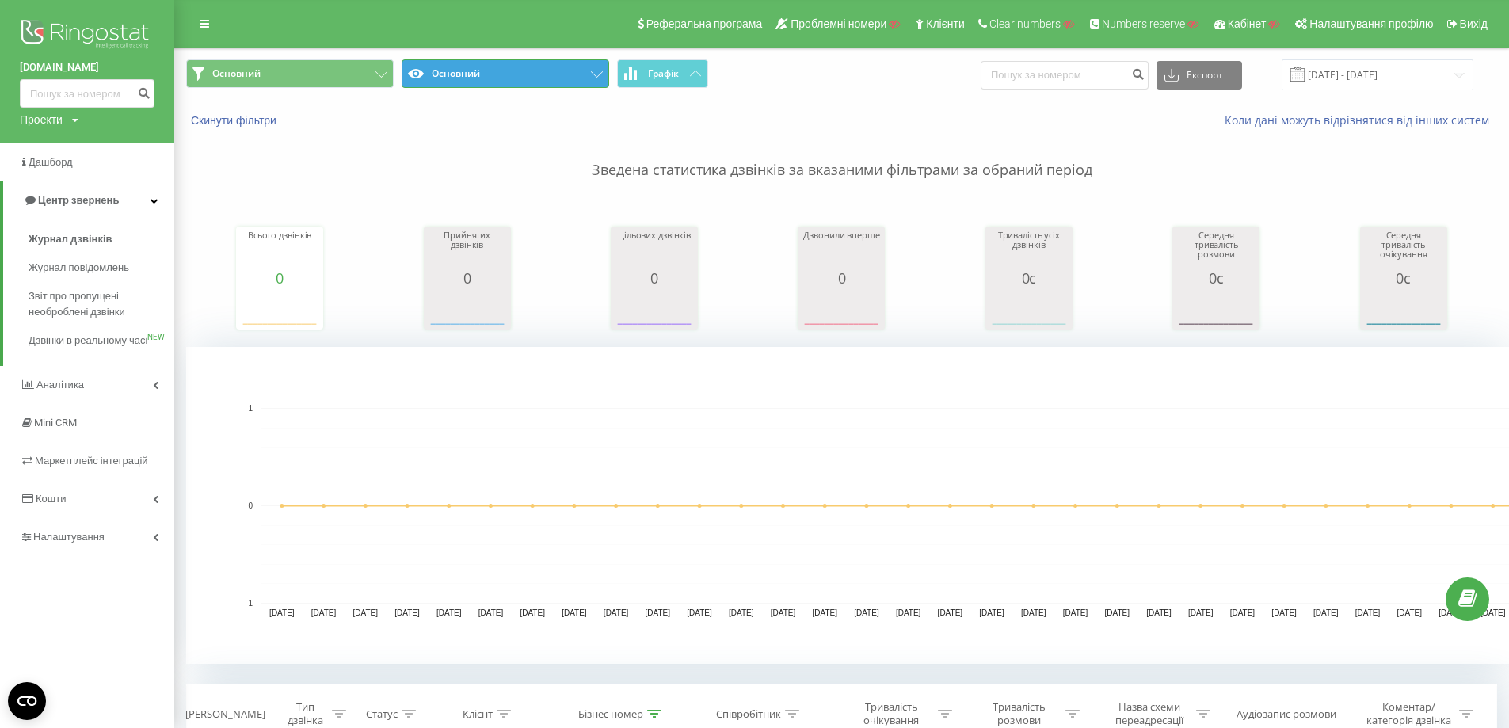
click at [557, 67] on button "Основний" at bounding box center [506, 73] width 208 height 29
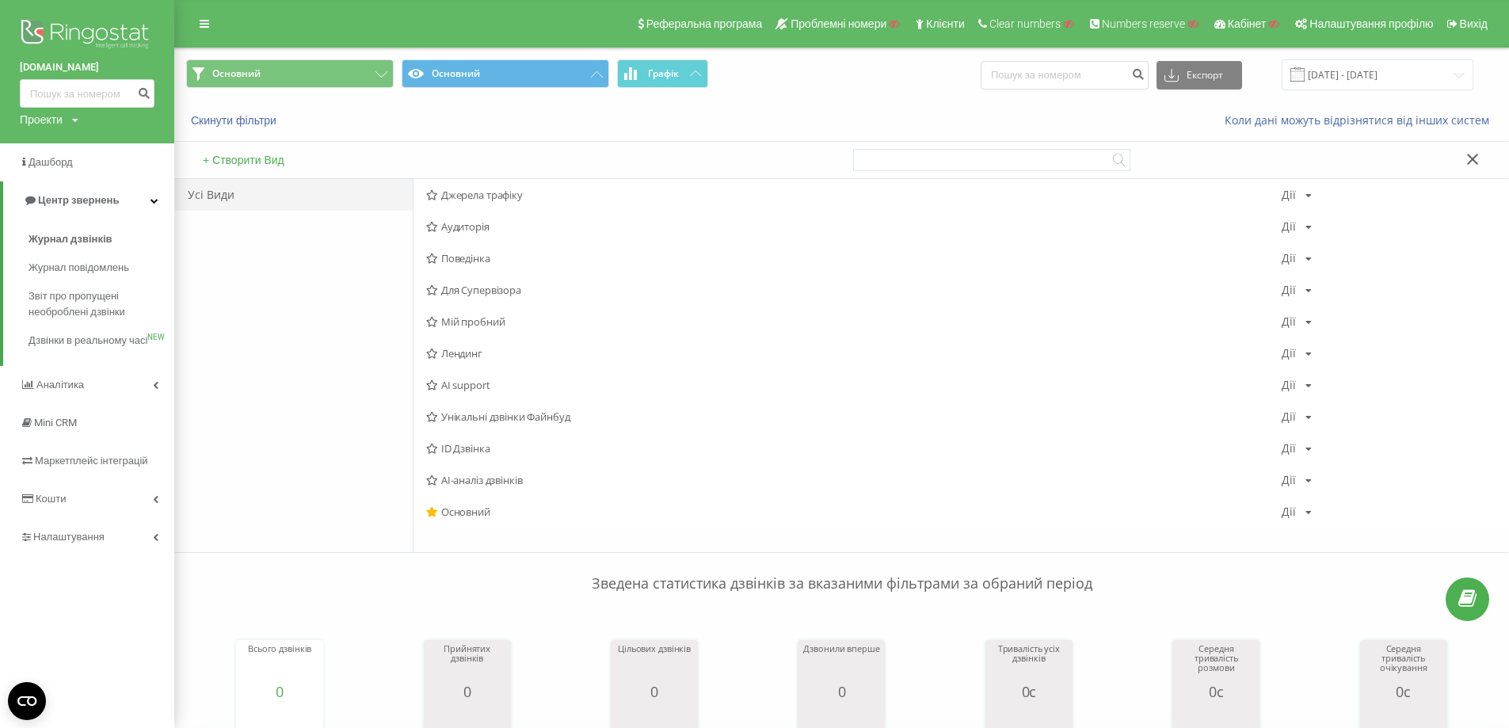
click at [527, 137] on div "Скинути фільтри Коли дані можуть відрізнятися вiд інших систем" at bounding box center [841, 120] width 1333 height 38
click at [256, 126] on button "Скинути фільтри" at bounding box center [235, 120] width 98 height 14
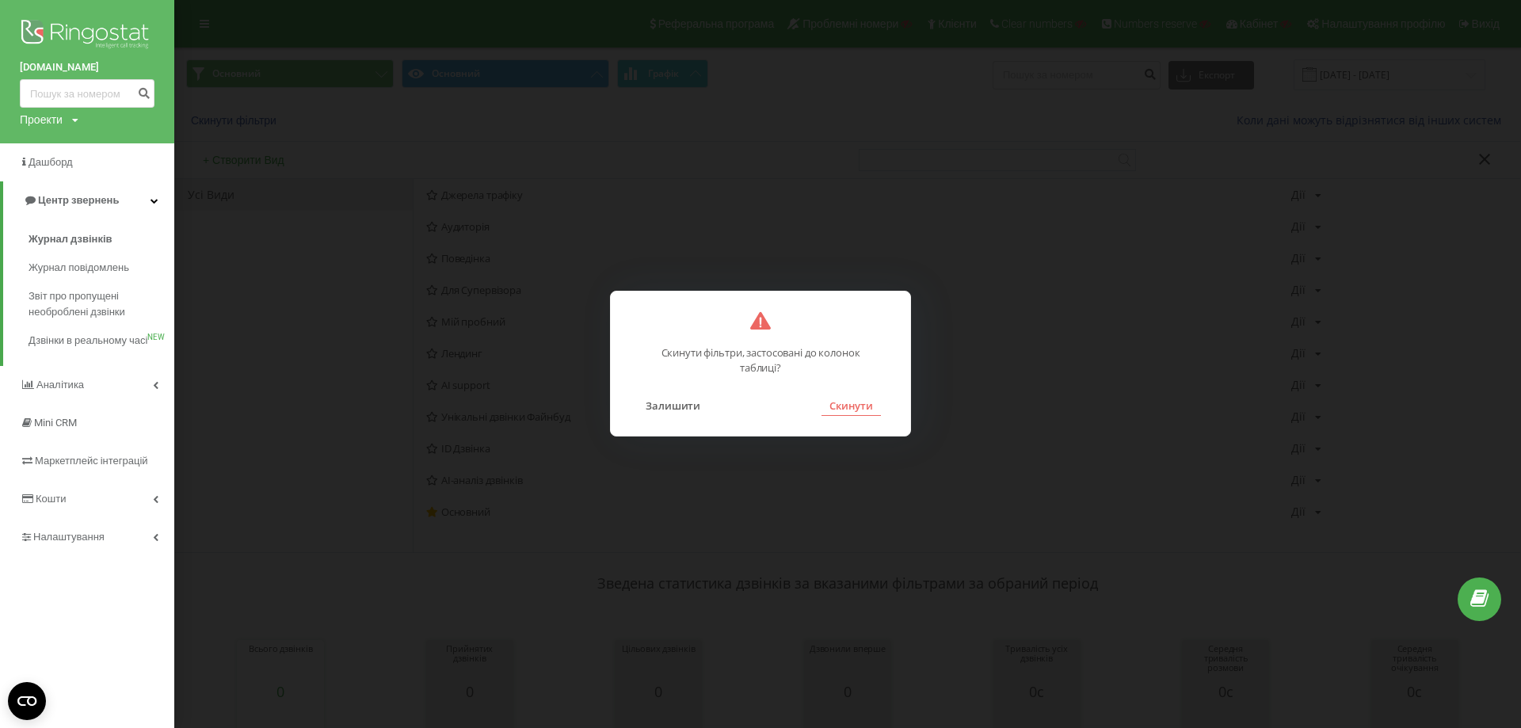
click at [855, 404] on button "Скинути" at bounding box center [850, 405] width 59 height 21
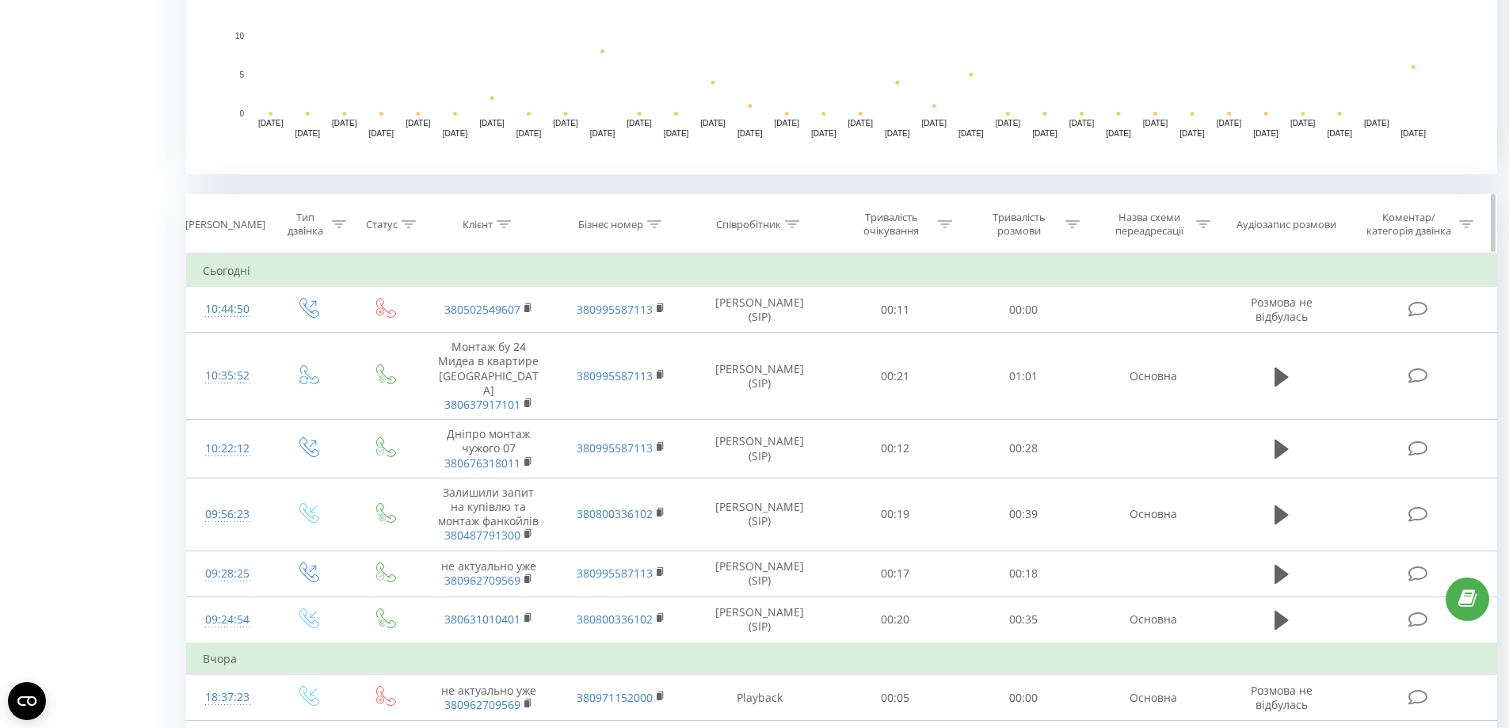
scroll to position [871, 0]
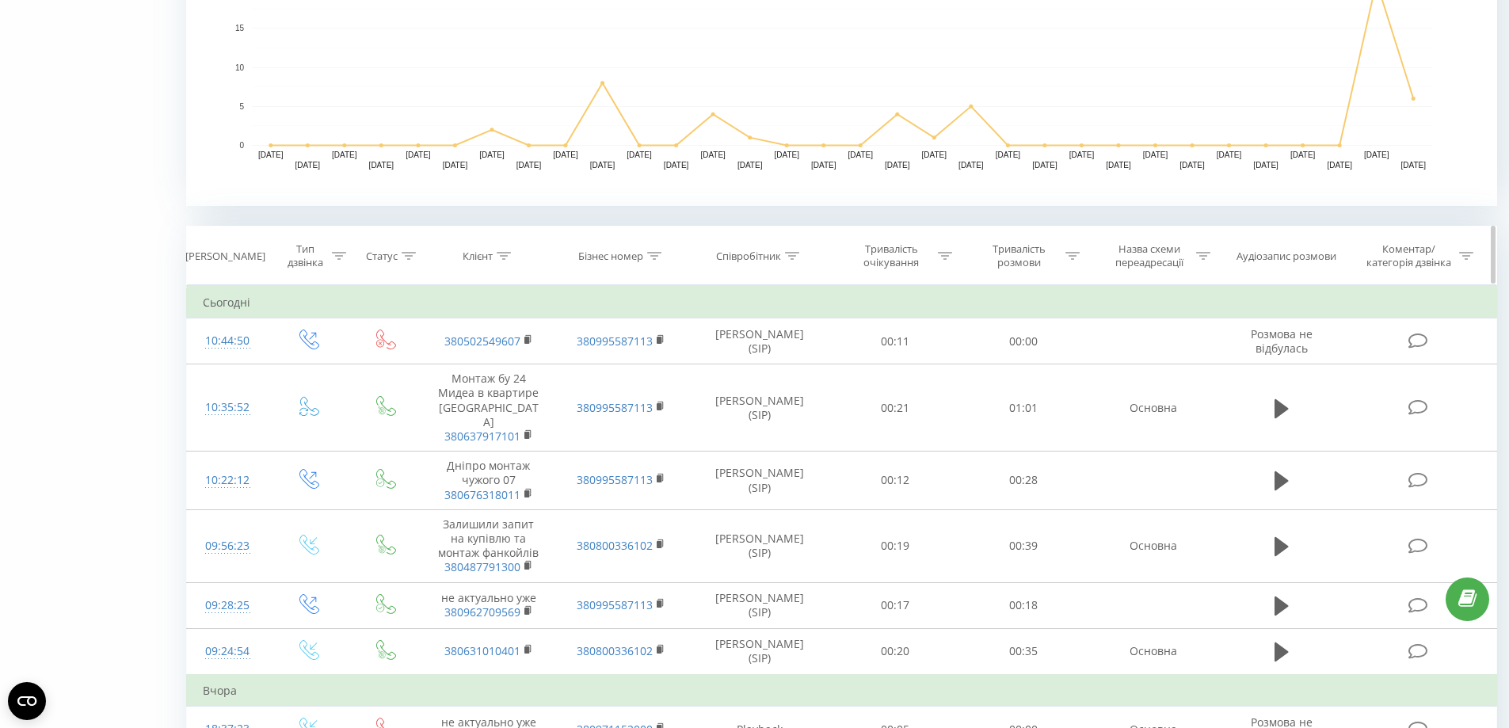
click at [650, 253] on icon at bounding box center [654, 256] width 14 height 8
click at [633, 362] on input "text" at bounding box center [621, 370] width 139 height 28
paste input "380800209532"
click at [643, 401] on span "OK" at bounding box center [655, 400] width 44 height 25
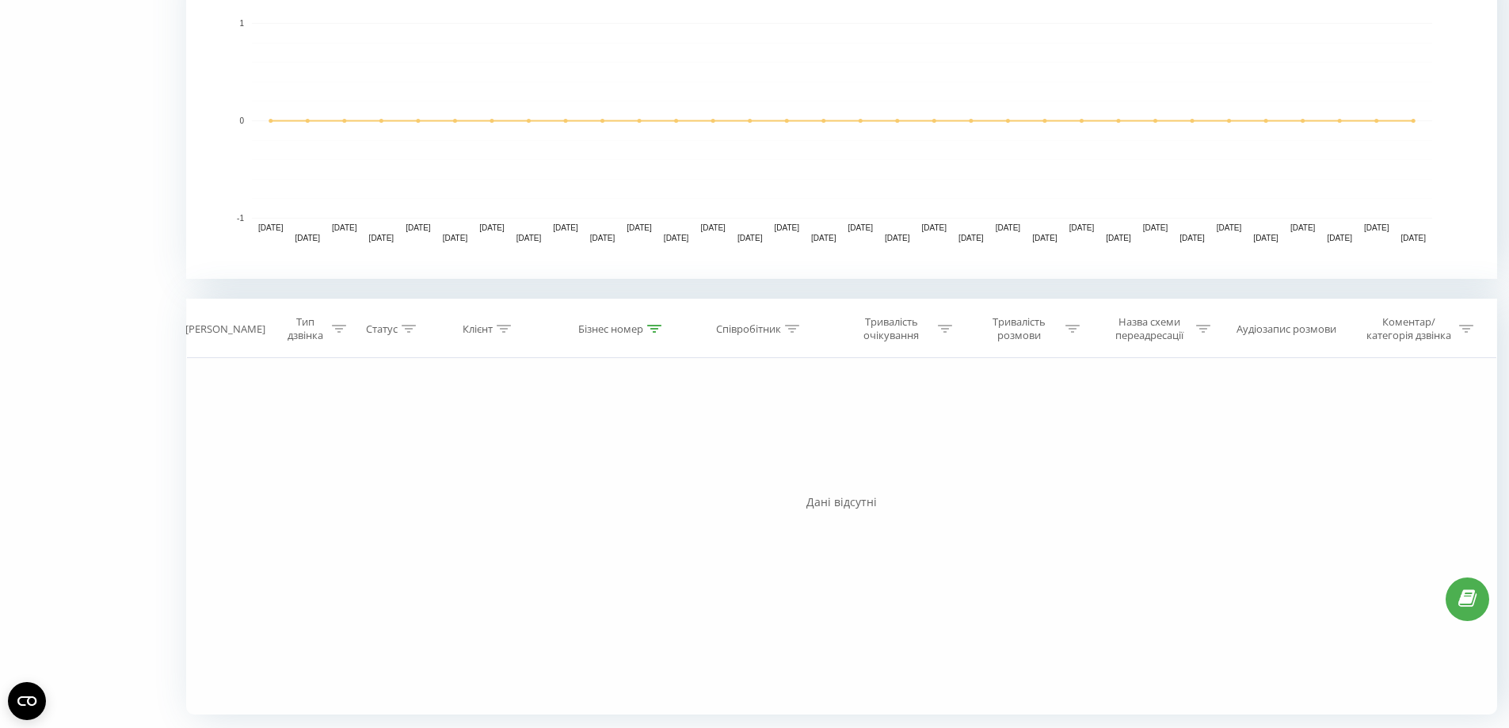
scroll to position [798, 0]
click at [654, 328] on icon at bounding box center [654, 329] width 14 height 8
drag, startPoint x: 570, startPoint y: 444, endPoint x: 535, endPoint y: 446, distance: 34.9
click at [535, 446] on div "Фільтрувати за умовою Містить 380800209532 Скасувати OK" at bounding box center [621, 429] width 173 height 143
click at [658, 469] on span "OK" at bounding box center [655, 473] width 44 height 25
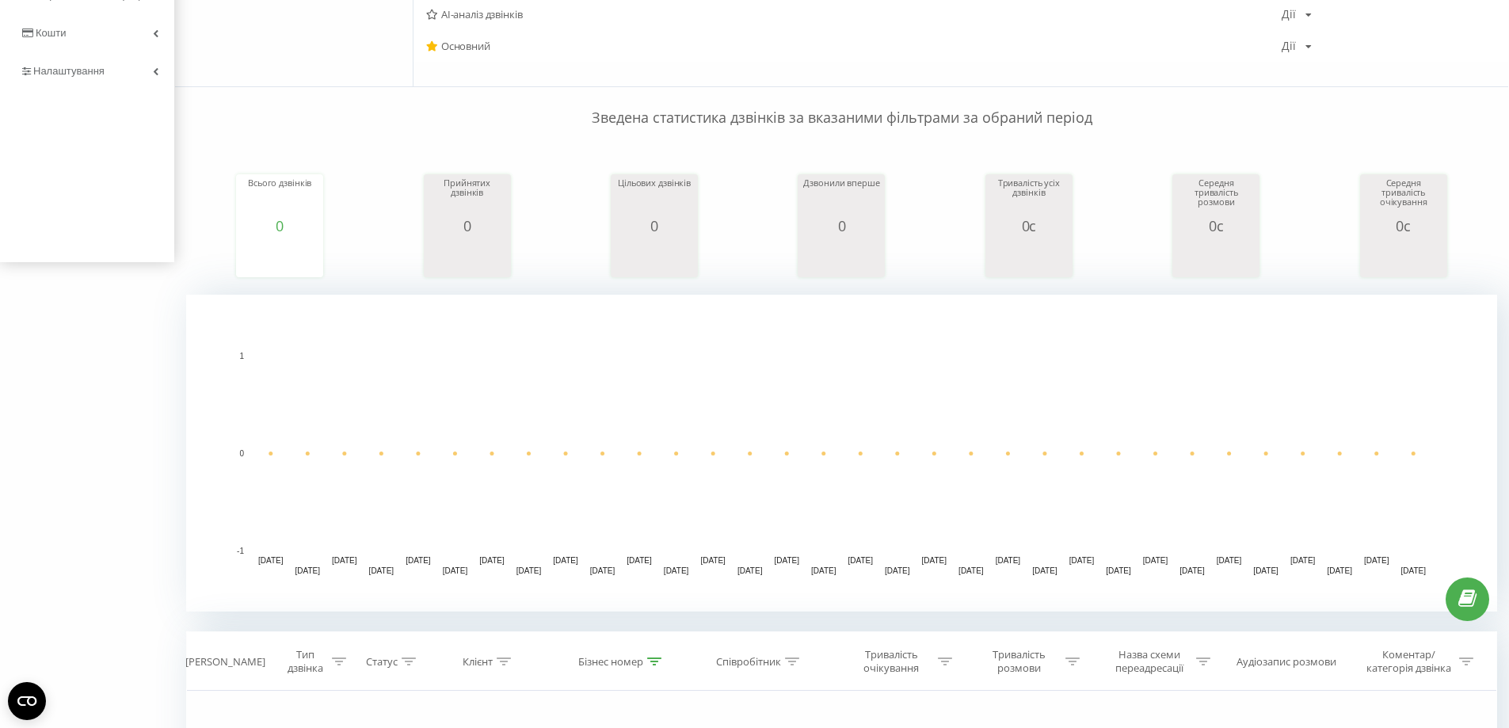
scroll to position [798, 0]
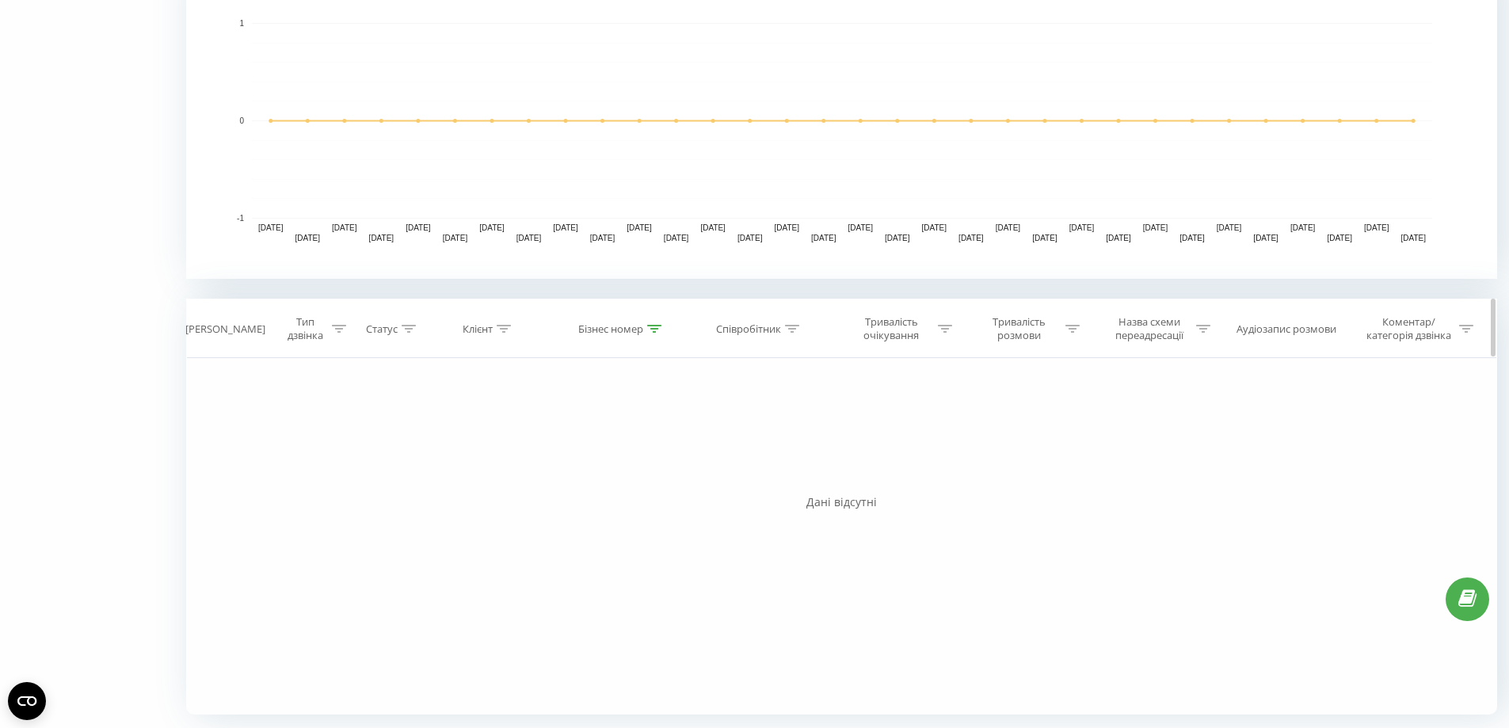
drag, startPoint x: 656, startPoint y: 333, endPoint x: 1015, endPoint y: 486, distance: 390.8
click at [656, 333] on div at bounding box center [654, 328] width 14 height 13
drag, startPoint x: 655, startPoint y: 446, endPoint x: 437, endPoint y: 420, distance: 219.4
click at [434, 419] on div "Фільтрувати за умовою Дорівнює Введіть значення Скасувати OK Фільтрувати за умо…" at bounding box center [841, 536] width 1311 height 356
paste input "380"
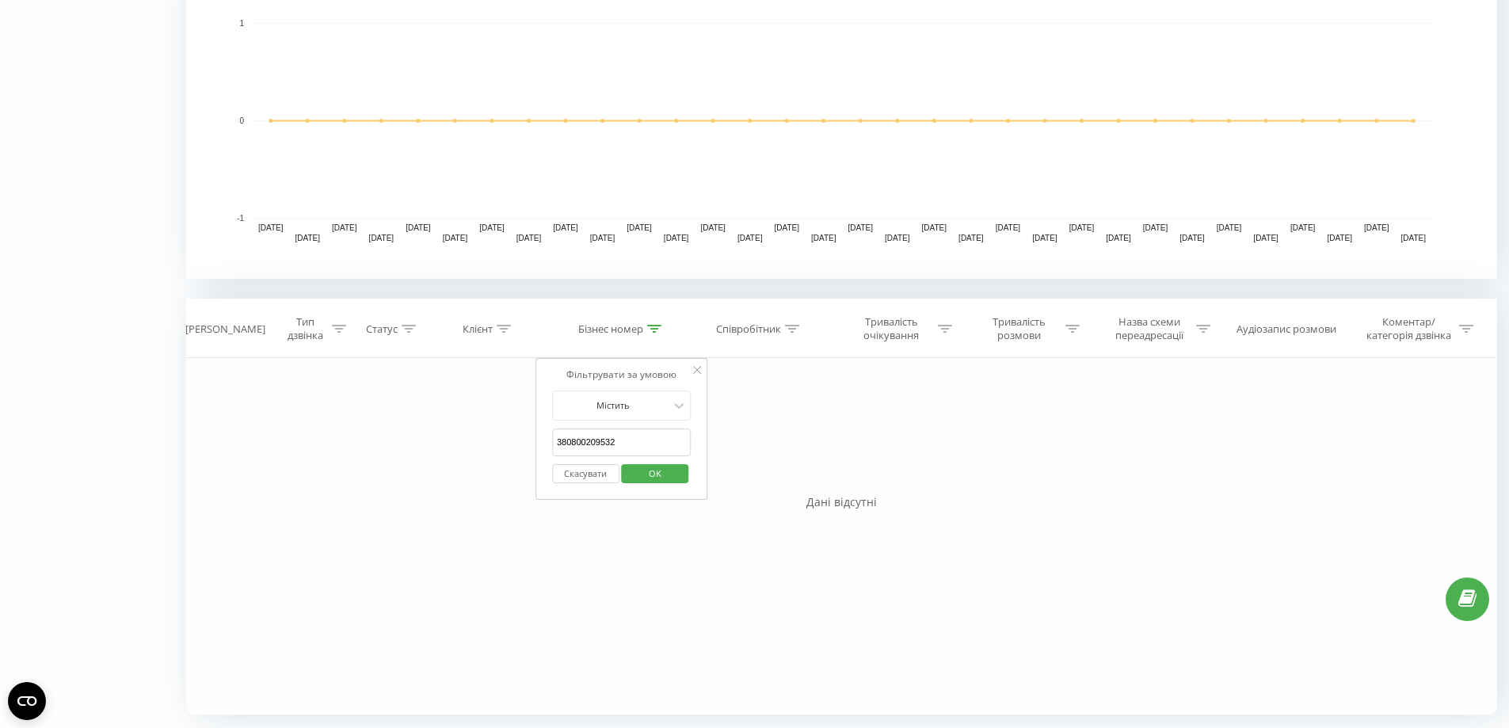
type input "380800209532"
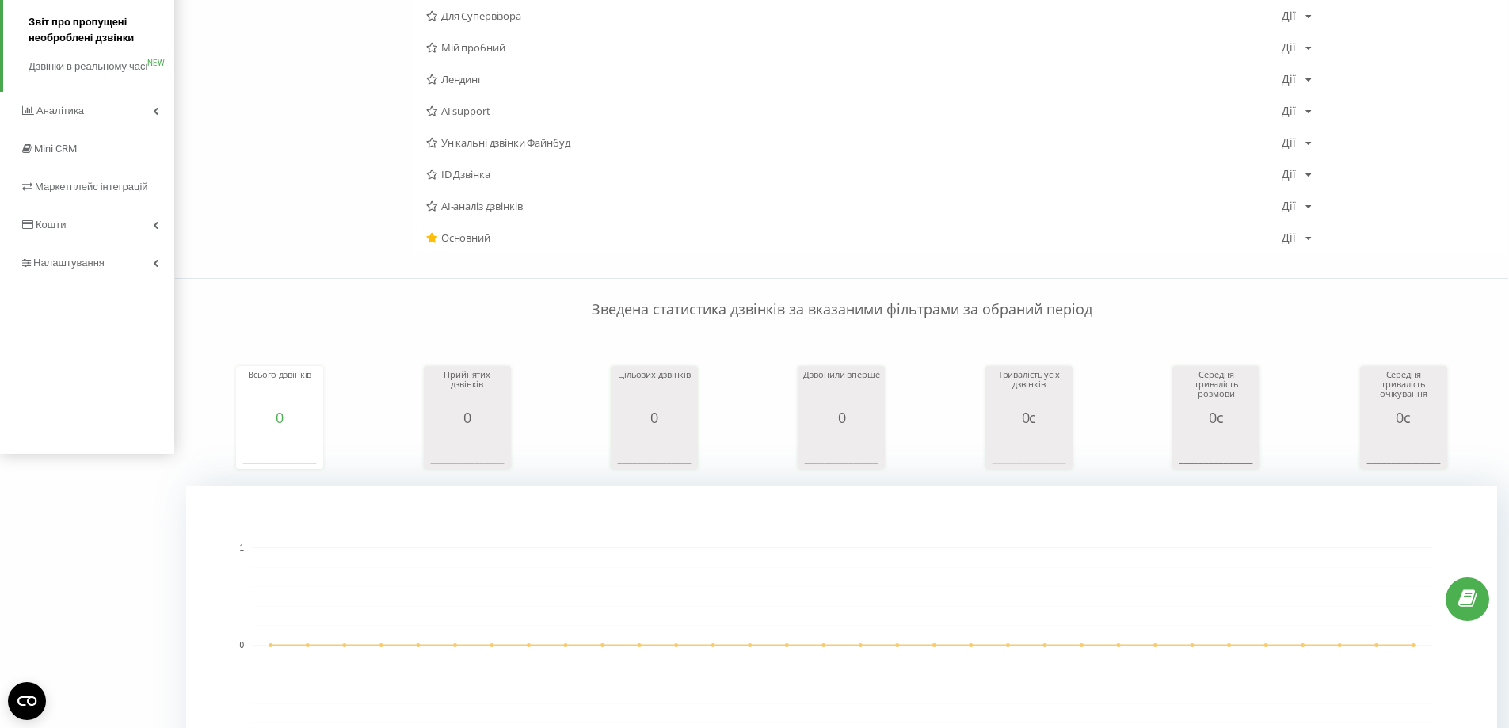
scroll to position [6, 0]
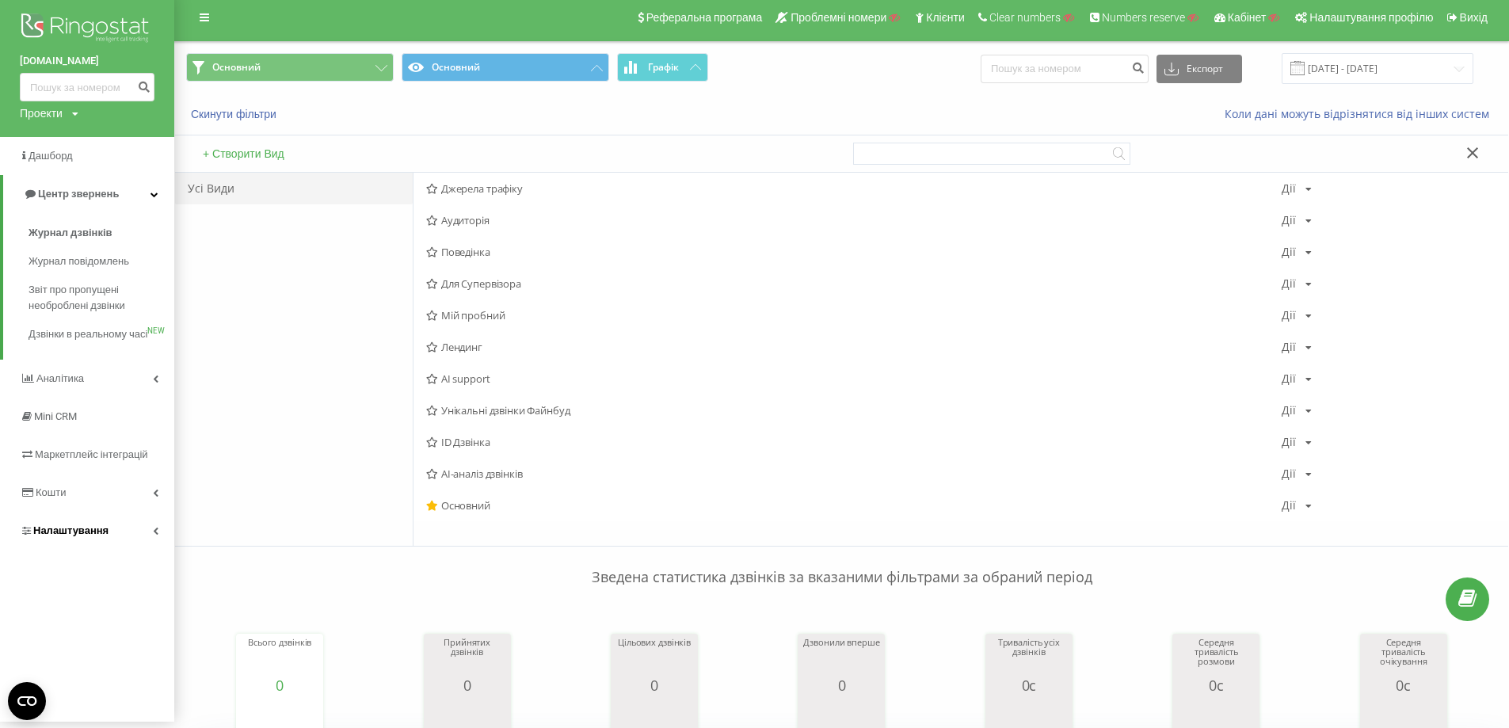
click at [62, 531] on link "Налаштування" at bounding box center [87, 531] width 174 height 38
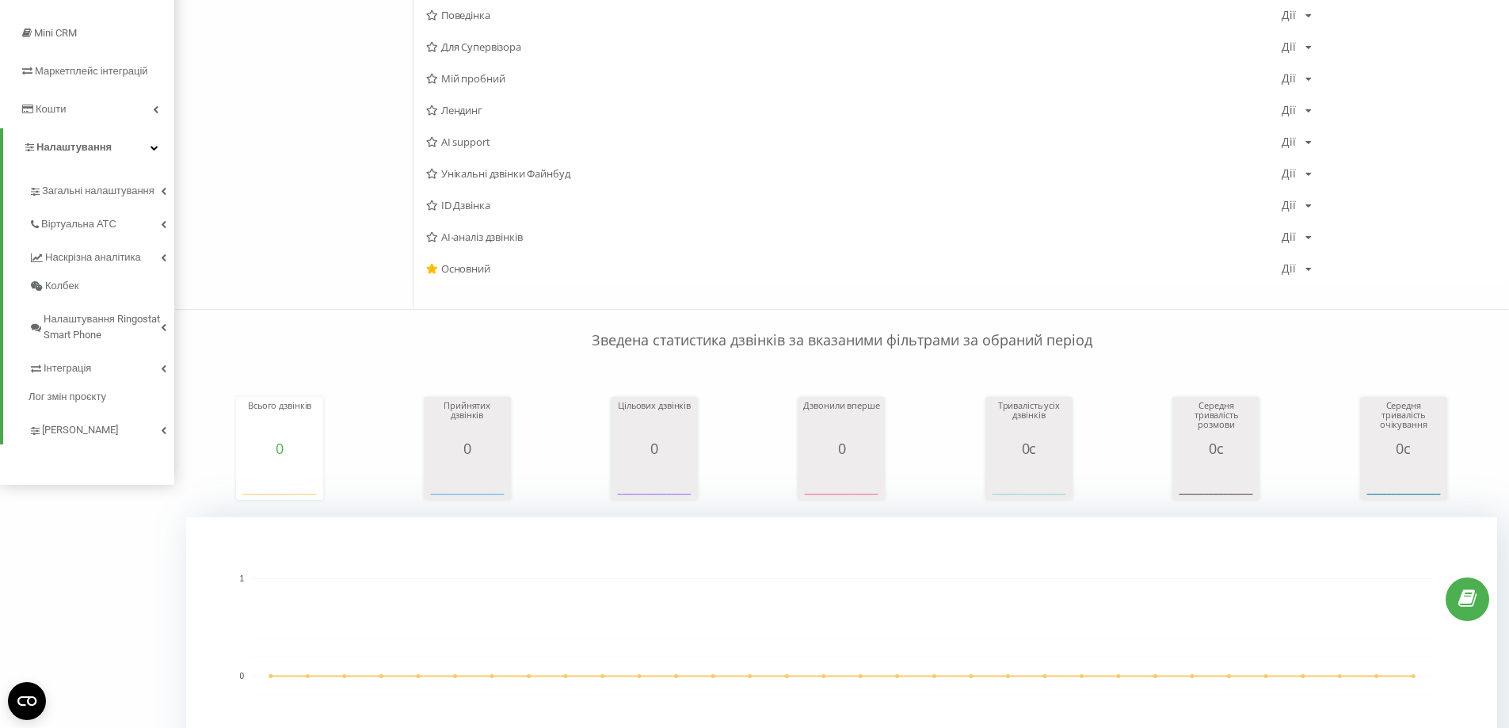
scroll to position [244, 0]
click at [123, 433] on link "Коллтрекінг" at bounding box center [102, 426] width 146 height 33
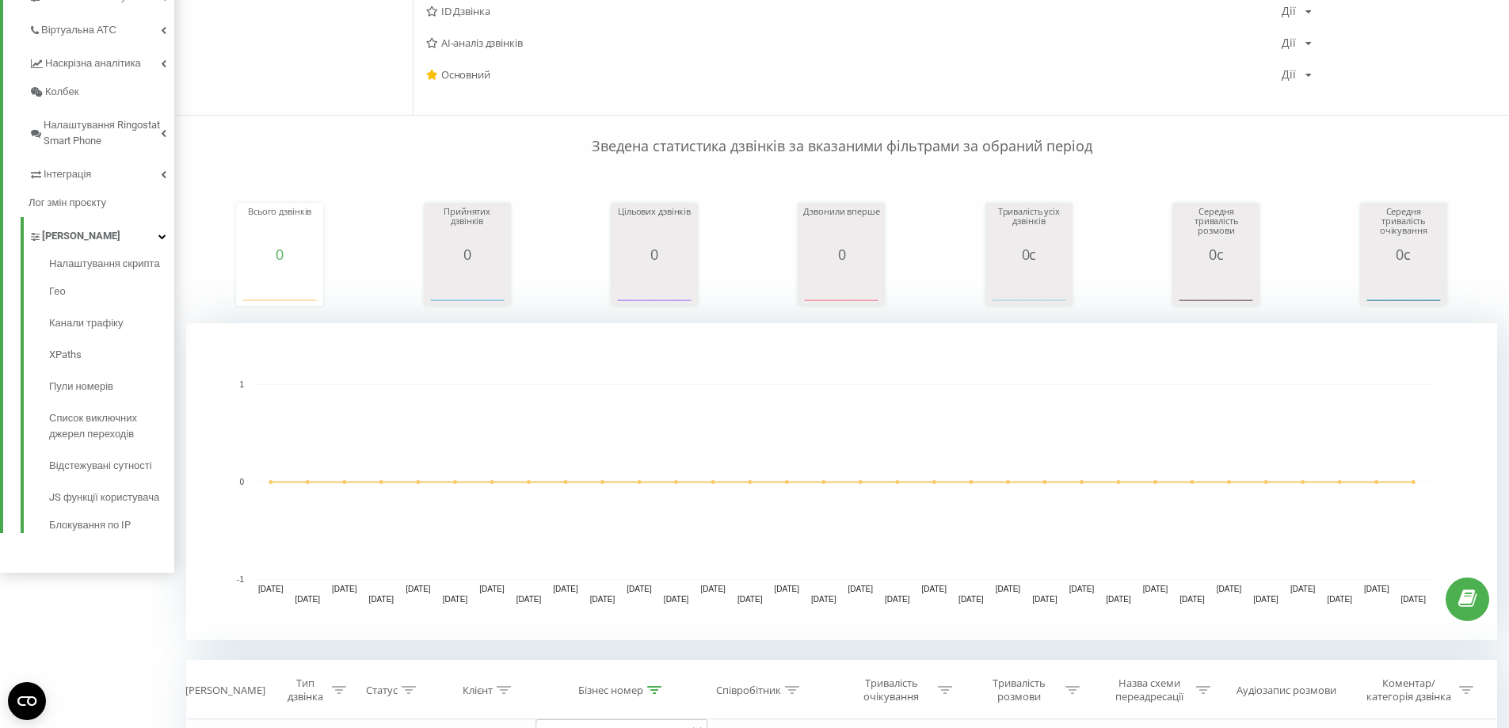
scroll to position [482, 0]
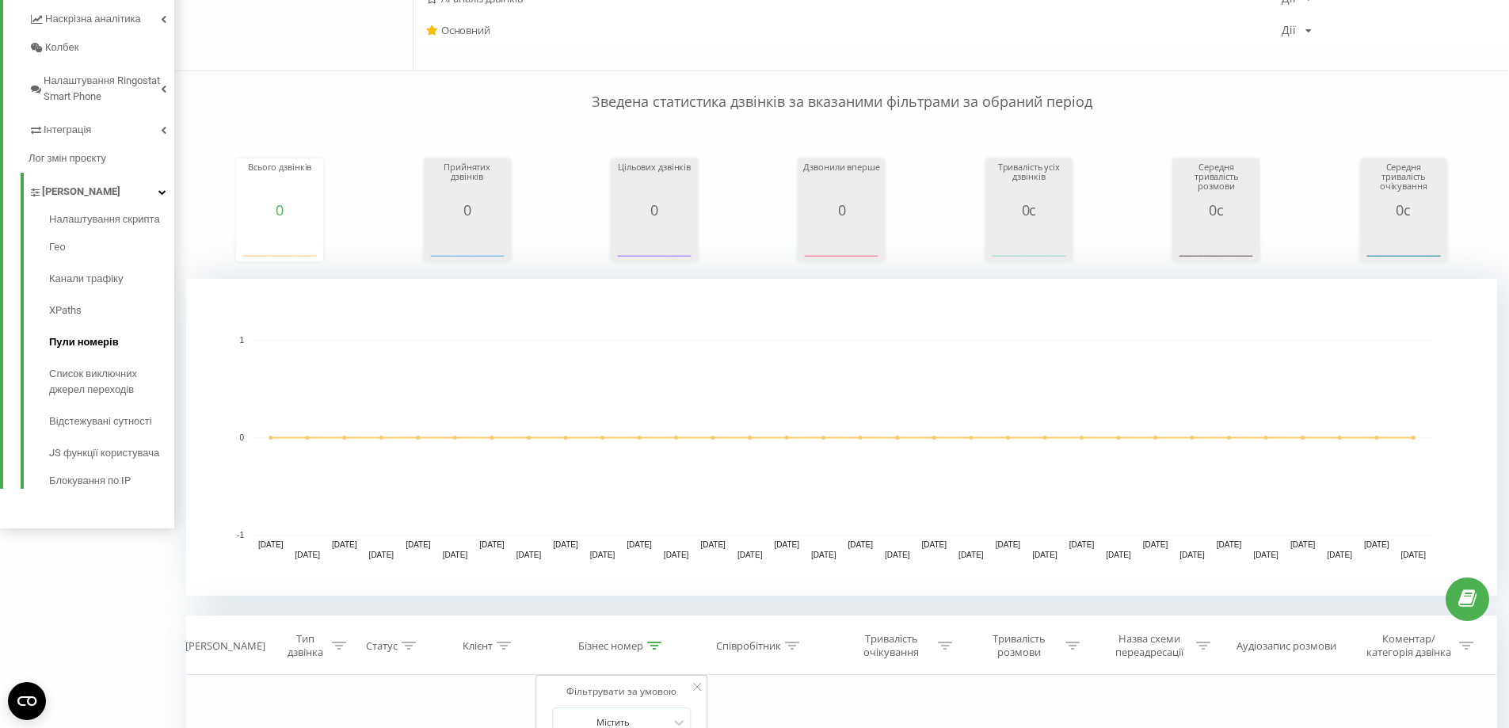
click at [99, 349] on span "Пули номерів" at bounding box center [84, 342] width 70 height 16
